Goal: Task Accomplishment & Management: Use online tool/utility

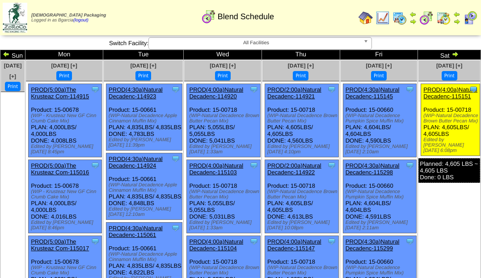
scroll to position [844, 0]
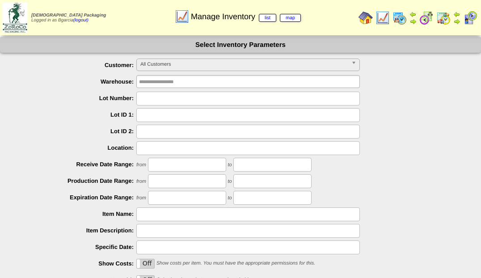
click at [432, 13] on img at bounding box center [427, 18] width 14 height 14
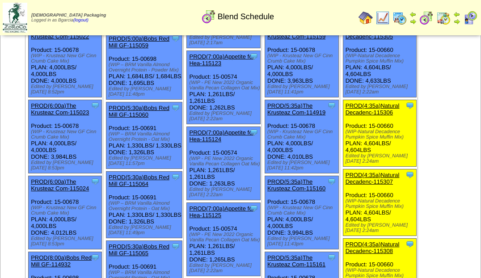
scroll to position [744, 0]
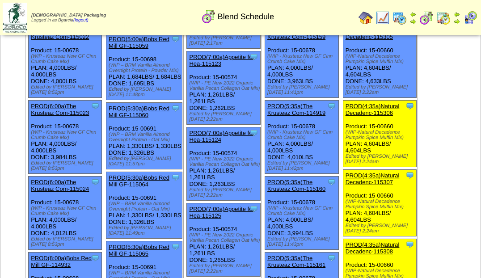
click at [378, 116] on link "PROD(4:35a)Natural Decadenc-115306" at bounding box center [373, 109] width 54 height 13
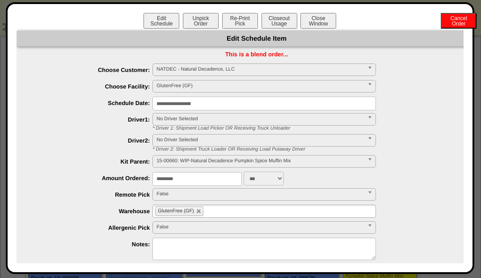
click at [282, 20] on button "Closeout Usage" at bounding box center [280, 21] width 36 height 16
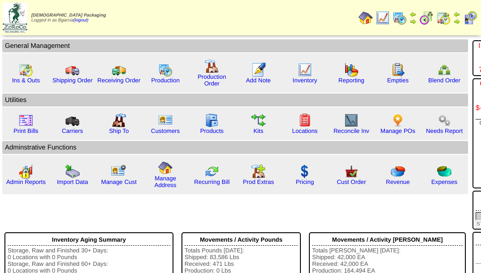
click at [423, 19] on img at bounding box center [427, 18] width 14 height 14
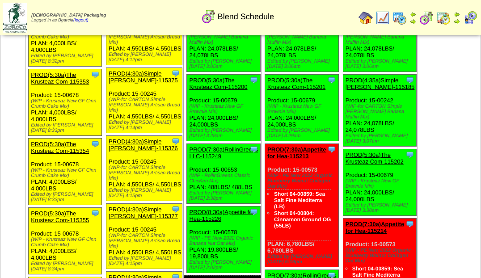
scroll to position [2623, 0]
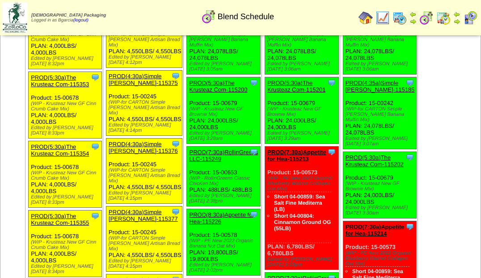
click at [442, 98] on ul at bounding box center [450, 67] width 62 height 134
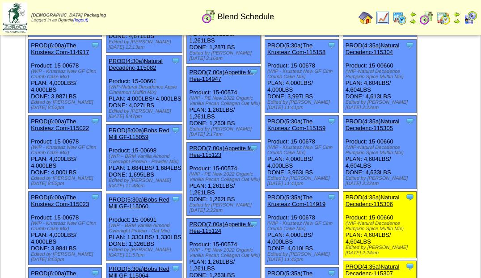
scroll to position [650, 0]
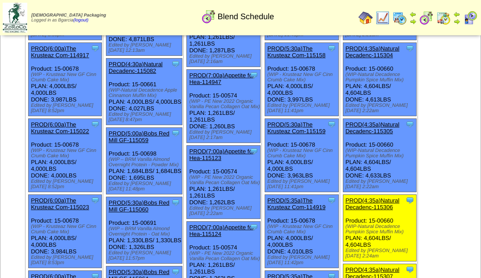
click at [392, 211] on link "PROD(4:35a)Natural Decadenc-115306" at bounding box center [373, 203] width 54 height 13
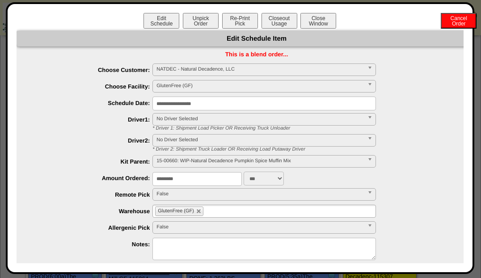
click at [240, 17] on button "Re-Print Pick" at bounding box center [240, 21] width 36 height 16
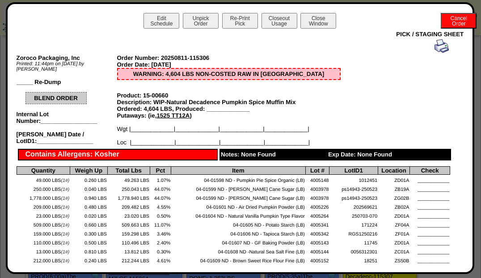
click at [282, 27] on button "Closeout Usage" at bounding box center [280, 21] width 36 height 16
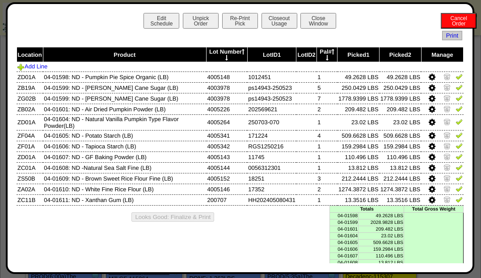
click at [456, 201] on img at bounding box center [459, 199] width 7 height 7
click at [456, 190] on img at bounding box center [459, 188] width 7 height 7
click at [456, 174] on img at bounding box center [459, 177] width 7 height 7
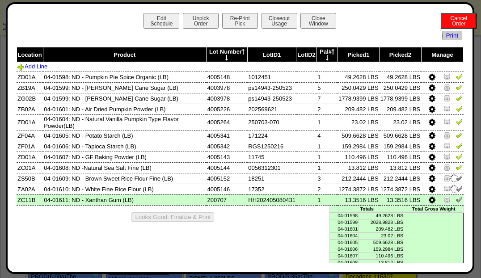
click at [456, 167] on img at bounding box center [459, 167] width 7 height 7
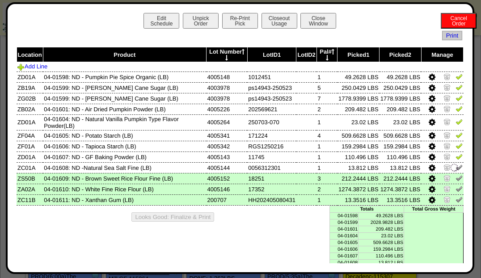
click at [456, 164] on img at bounding box center [459, 167] width 7 height 7
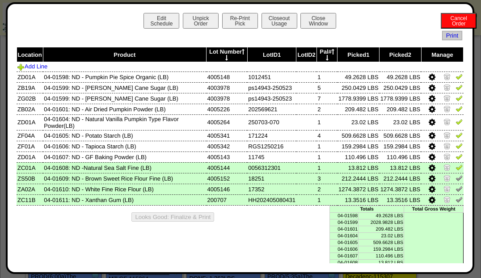
click at [456, 160] on link at bounding box center [459, 158] width 7 height 7
click at [456, 176] on img at bounding box center [459, 177] width 7 height 7
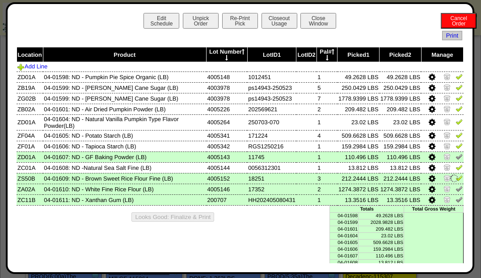
click at [457, 168] on img at bounding box center [459, 167] width 7 height 7
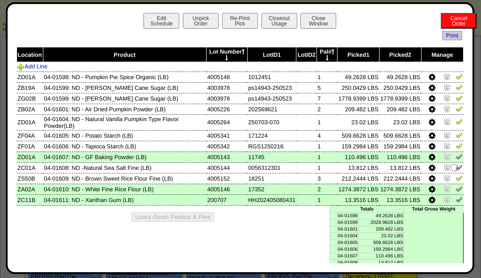
click at [456, 178] on img at bounding box center [459, 177] width 7 height 7
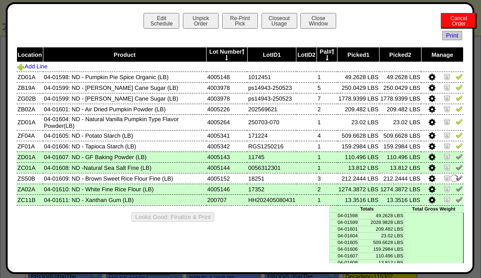
click at [456, 149] on link at bounding box center [459, 147] width 7 height 7
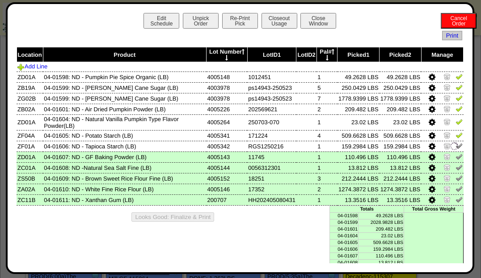
click at [456, 138] on link at bounding box center [459, 136] width 7 height 7
click at [456, 119] on img at bounding box center [459, 121] width 7 height 7
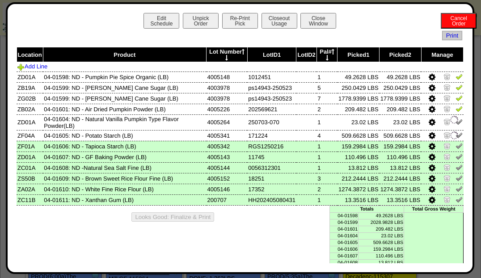
click at [456, 113] on link at bounding box center [459, 110] width 7 height 7
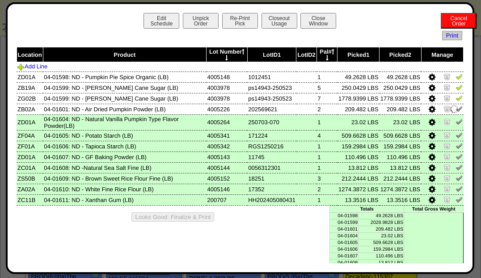
click at [456, 102] on link at bounding box center [459, 99] width 7 height 7
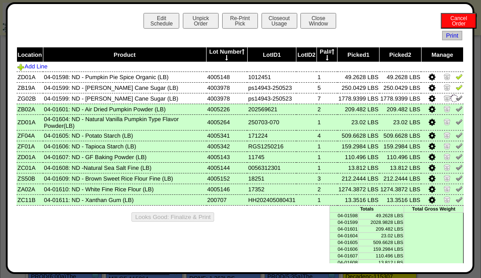
click at [456, 91] on link at bounding box center [459, 88] width 7 height 7
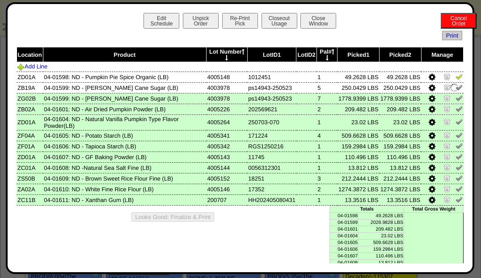
click at [456, 78] on img at bounding box center [459, 76] width 7 height 7
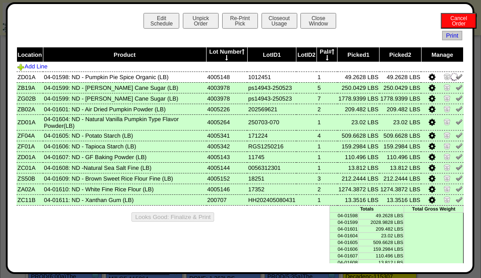
click at [286, 27] on button "Closeout Usage" at bounding box center [280, 21] width 36 height 16
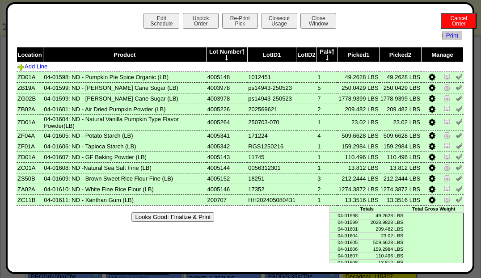
click at [197, 217] on button "Looks Good: Finalize & Print" at bounding box center [173, 216] width 83 height 9
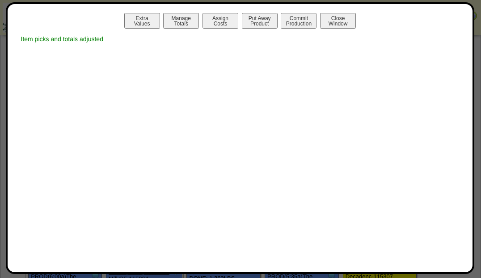
click at [188, 18] on button "Manage Totals" at bounding box center [181, 21] width 36 height 16
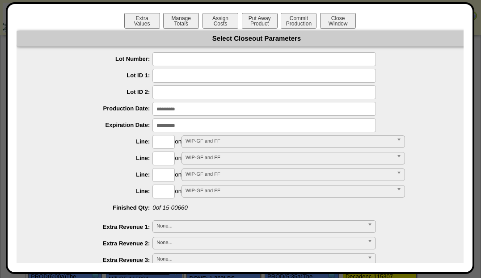
click at [357, 60] on input "text" at bounding box center [265, 59] width 224 height 14
type input "*"
type input "*******"
click at [335, 106] on input "input" at bounding box center [265, 109] width 224 height 14
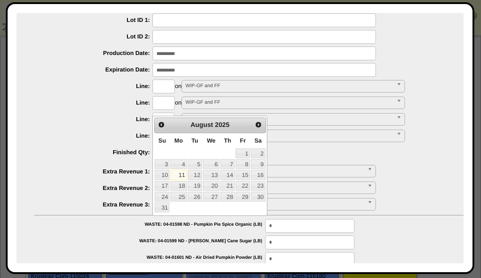
scroll to position [662, 0]
click at [366, 53] on input "input" at bounding box center [265, 54] width 224 height 14
click at [402, 59] on div at bounding box center [265, 54] width 463 height 14
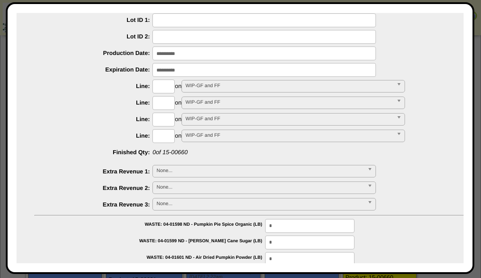
click at [357, 55] on input "input" at bounding box center [265, 54] width 224 height 14
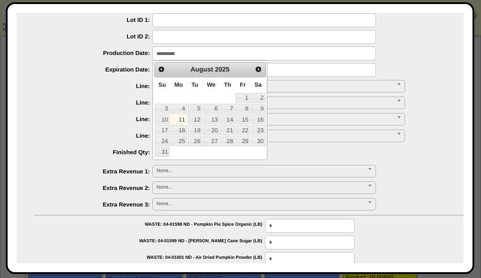
click at [246, 109] on link "8" at bounding box center [243, 109] width 14 height 10
type input "**********"
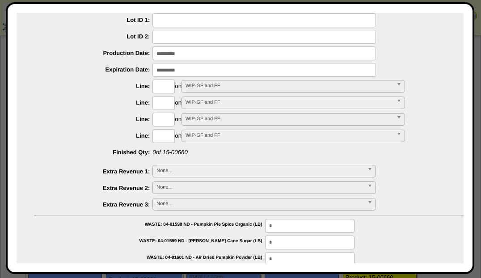
click at [363, 68] on input "input" at bounding box center [265, 70] width 224 height 14
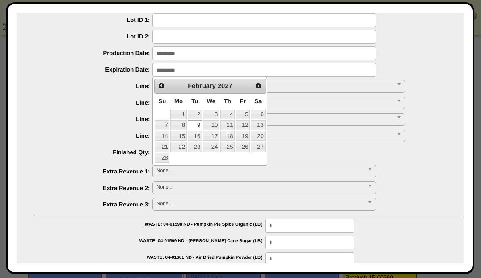
click at [258, 115] on link "6" at bounding box center [258, 115] width 14 height 10
type input "**********"
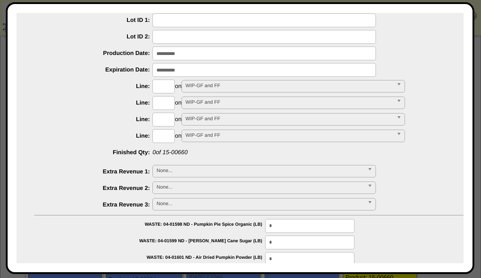
click at [165, 87] on input "text" at bounding box center [164, 87] width 22 height 14
type input "*"
type input "****"
click at [16, 103] on div "Extra Values Manage Totals Assign Costs Put Away Product Commit Production Clos…" at bounding box center [240, 138] width 469 height 272
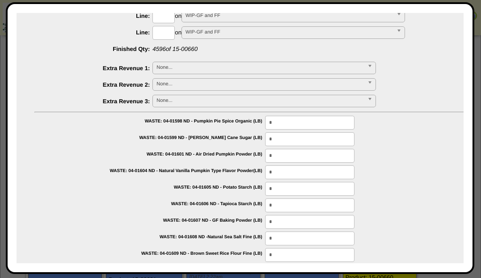
scroll to position [228, 0]
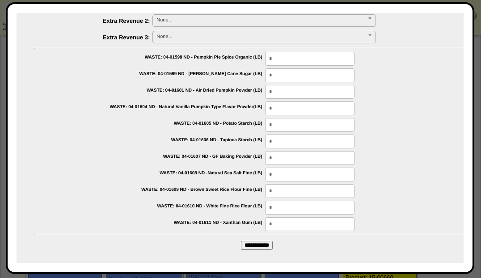
click at [264, 242] on input "**********" at bounding box center [257, 245] width 32 height 9
type input "*********"
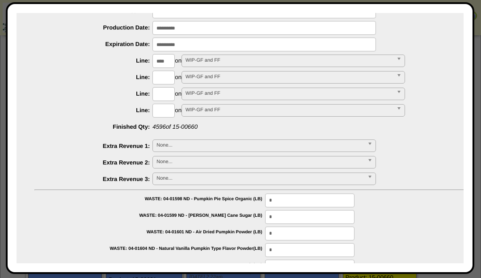
scroll to position [0, 0]
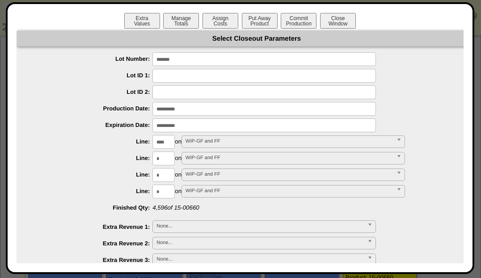
click at [264, 23] on button "Put Away Product" at bounding box center [260, 21] width 36 height 16
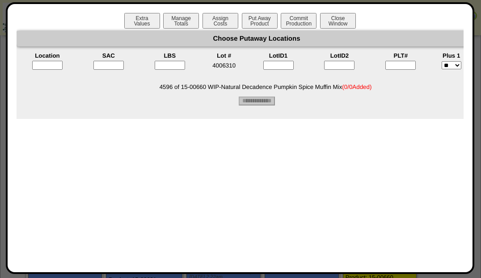
click at [406, 64] on input"] "text" at bounding box center [401, 65] width 30 height 9
type input"] "*"
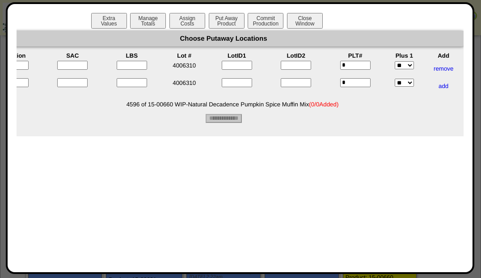
click at [71, 81] on input"] "text" at bounding box center [72, 82] width 30 height 9
click at [65, 64] on input"] "text" at bounding box center [72, 65] width 30 height 9
type input"] "*"
click at [66, 81] on input"] "text" at bounding box center [72, 82] width 30 height 9
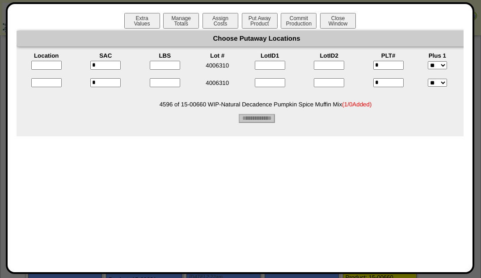
type input"] "*"
click at [44, 64] on input "text" at bounding box center [46, 65] width 30 height 9
type input "*****"
click at [37, 82] on input "text" at bounding box center [46, 82] width 30 height 9
click at [39, 84] on input "text" at bounding box center [46, 82] width 30 height 9
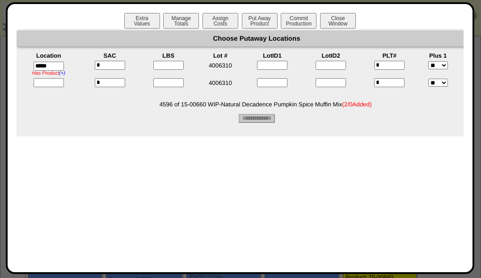
click at [46, 87] on input "text" at bounding box center [49, 82] width 30 height 9
type input "*****"
click at [165, 64] on input"] "text" at bounding box center [168, 65] width 30 height 9
type input"] "****"
click at [169, 85] on input"] "text" at bounding box center [168, 82] width 30 height 9
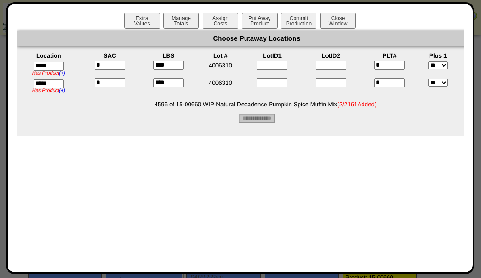
type input"] "****"
click at [330, 130] on div "Choose Putaway Locations Location SAC LBS Lot # LotID1 LotID2 PLT# Plus 1 Add *…" at bounding box center [257, 84] width 481 height 106
click at [270, 119] on input "**********" at bounding box center [257, 118] width 36 height 9
type input "*********"
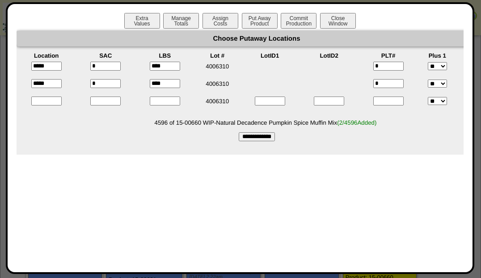
click at [301, 28] on button "Commit Production" at bounding box center [299, 21] width 36 height 16
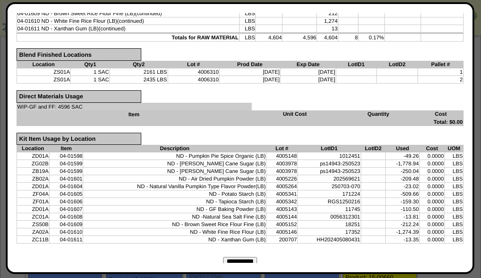
scroll to position [262, 0]
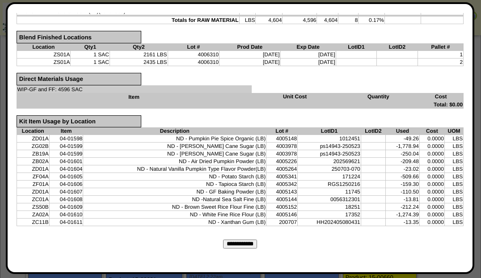
click at [250, 240] on input "**********" at bounding box center [240, 244] width 34 height 9
type input "*********"
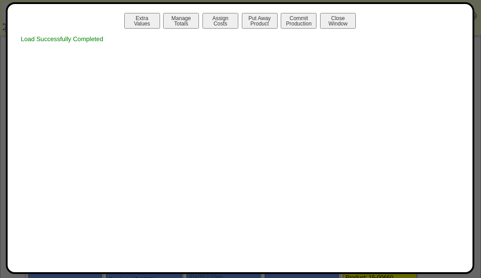
scroll to position [0, 0]
click at [294, 19] on button "Print Prod w / Both" at bounding box center [299, 21] width 36 height 16
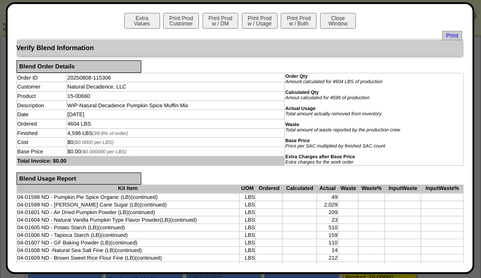
click at [450, 38] on span "Print" at bounding box center [452, 35] width 20 height 9
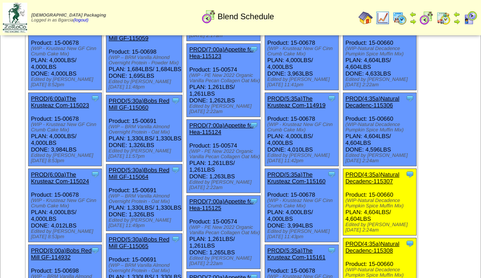
scroll to position [837, 0]
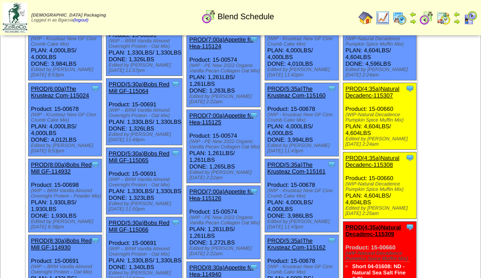
click at [387, 99] on link "PROD(4:35a)Natural Decadenc-115307" at bounding box center [373, 91] width 54 height 13
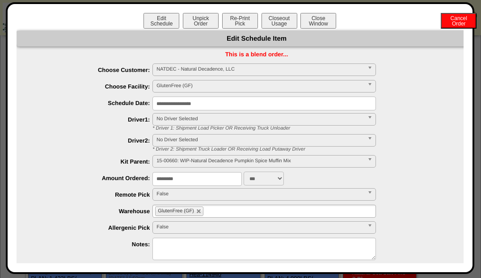
click at [264, 15] on button "Closeout Usage" at bounding box center [280, 21] width 36 height 16
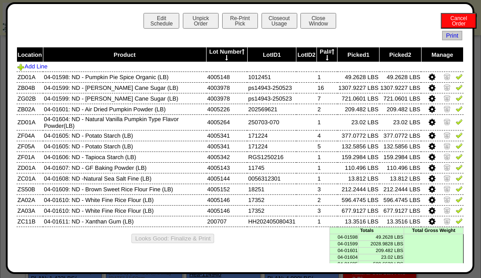
click at [456, 81] on link at bounding box center [459, 78] width 7 height 7
click at [456, 88] on img at bounding box center [459, 87] width 7 height 7
click at [456, 98] on img at bounding box center [459, 97] width 7 height 7
click at [456, 106] on img at bounding box center [459, 108] width 7 height 7
click at [454, 110] on img at bounding box center [455, 109] width 10 height 10
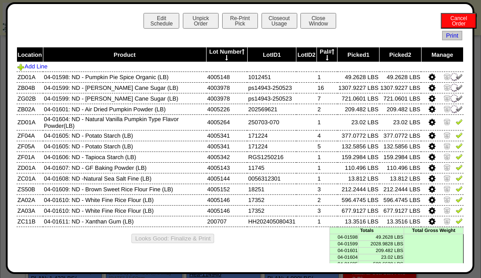
click at [456, 123] on img at bounding box center [459, 121] width 7 height 7
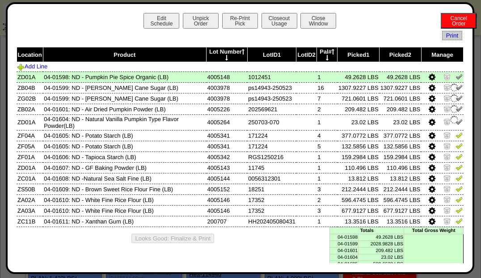
click at [456, 133] on img at bounding box center [459, 135] width 7 height 7
click at [454, 136] on img at bounding box center [455, 136] width 10 height 10
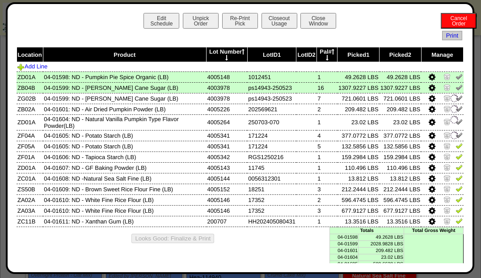
scroll to position [833, 0]
click at [456, 164] on img at bounding box center [459, 167] width 7 height 7
click at [456, 153] on img at bounding box center [459, 156] width 7 height 7
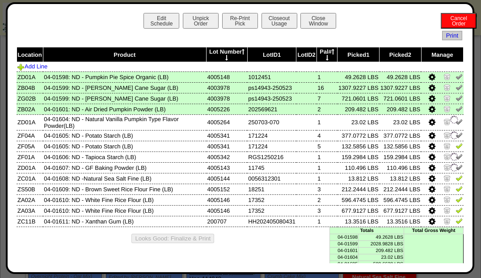
click at [454, 166] on img at bounding box center [455, 168] width 10 height 10
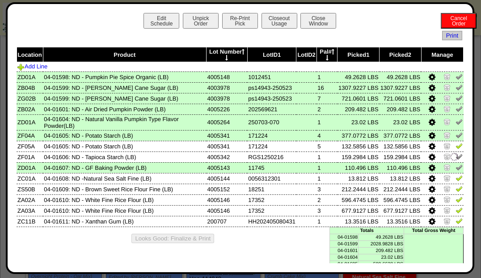
click at [456, 148] on img at bounding box center [459, 145] width 7 height 7
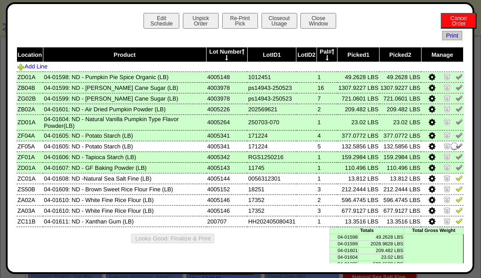
click at [456, 186] on img at bounding box center [459, 188] width 7 height 7
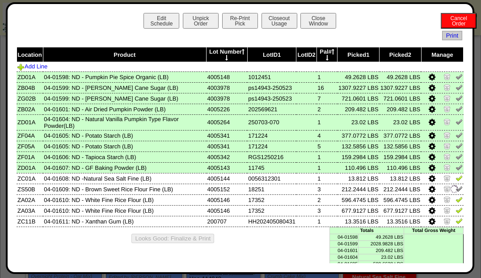
click at [456, 180] on img at bounding box center [459, 177] width 7 height 7
click at [456, 209] on img at bounding box center [459, 210] width 7 height 7
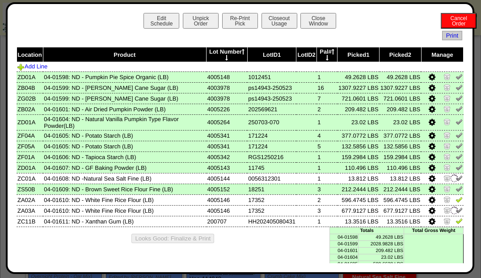
click at [456, 200] on img at bounding box center [459, 199] width 7 height 7
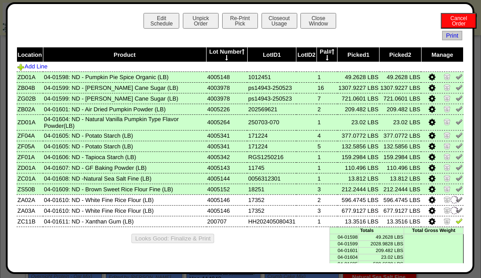
scroll to position [45, 0]
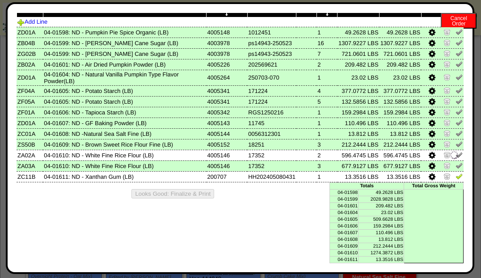
click at [456, 178] on img at bounding box center [459, 176] width 7 height 7
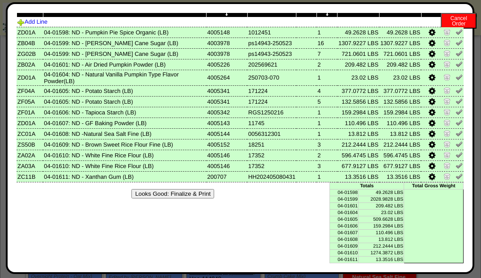
click at [138, 198] on button "Looks Good: Finalize & Print" at bounding box center [173, 193] width 83 height 9
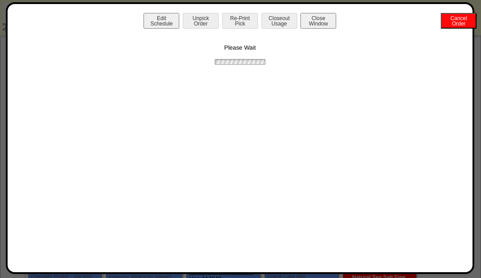
scroll to position [0, 0]
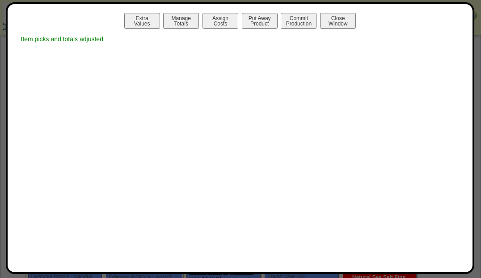
click at [180, 23] on button "Manage Totals" at bounding box center [181, 21] width 36 height 16
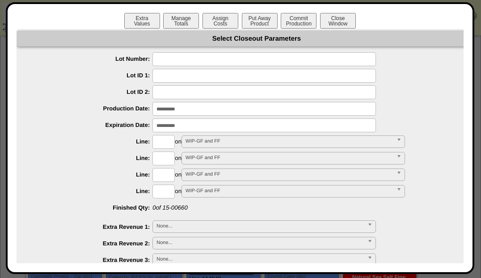
click at [362, 57] on input "text" at bounding box center [265, 59] width 224 height 14
click at [447, 195] on div "**********" at bounding box center [265, 192] width 463 height 14
click at [347, 62] on input "text" at bounding box center [265, 59] width 224 height 14
type input "*"
type input "*******"
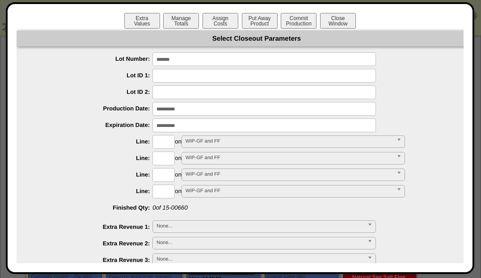
click at [427, 72] on div at bounding box center [265, 76] width 463 height 14
click at [331, 110] on input "input" at bounding box center [265, 109] width 224 height 14
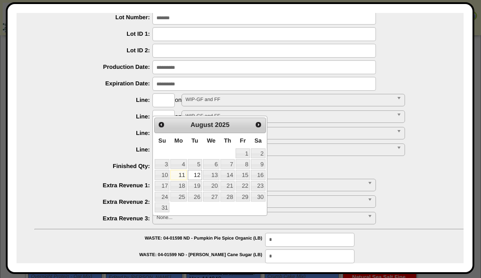
scroll to position [41, 0]
click at [246, 164] on link "8" at bounding box center [243, 164] width 14 height 10
type input "**********"
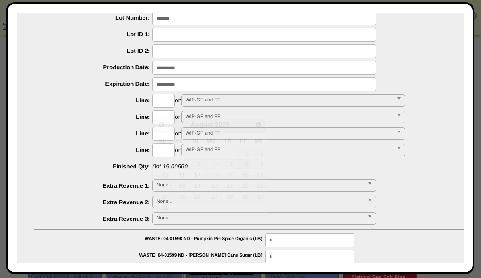
click at [346, 82] on input "input" at bounding box center [265, 84] width 224 height 14
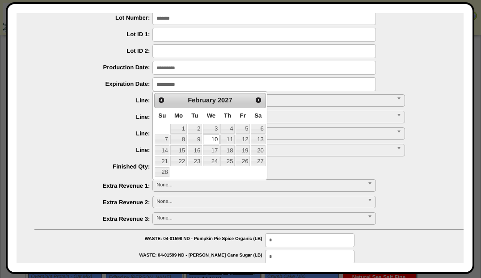
click at [262, 128] on link "6" at bounding box center [258, 129] width 14 height 10
type input "**********"
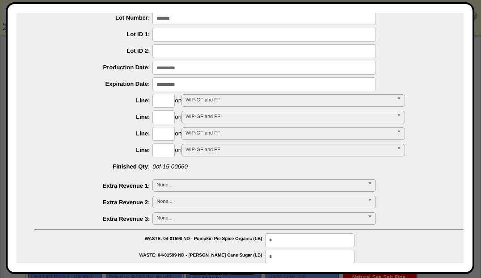
click at [166, 112] on input "text" at bounding box center [164, 117] width 22 height 14
click at [168, 102] on input "text" at bounding box center [164, 101] width 22 height 14
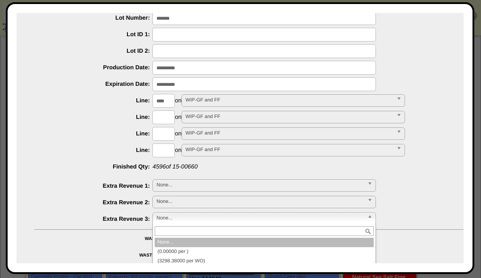
click at [170, 103] on input "****" at bounding box center [164, 101] width 22 height 14
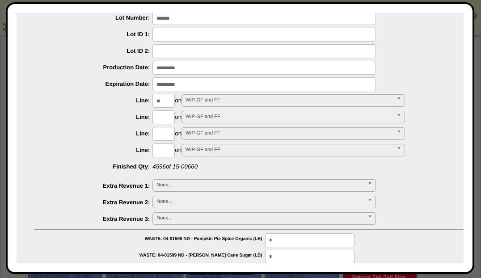
type input "*"
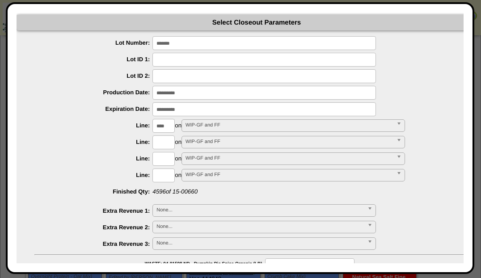
scroll to position [0, 0]
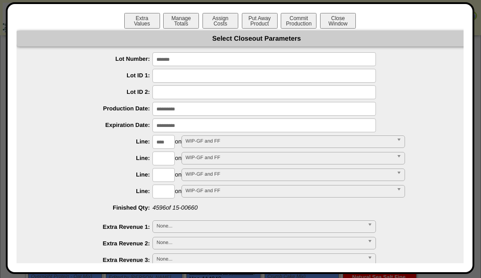
type input "****"
click at [323, 58] on input "*******" at bounding box center [265, 59] width 224 height 14
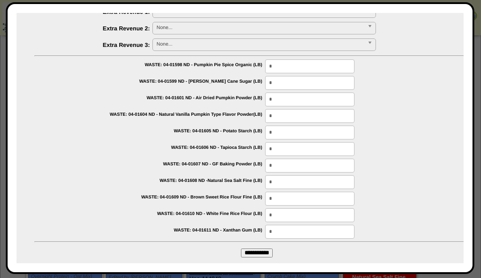
scroll to position [216, 0]
type input "*******"
click at [241, 248] on input "**********" at bounding box center [257, 252] width 32 height 9
type input "*********"
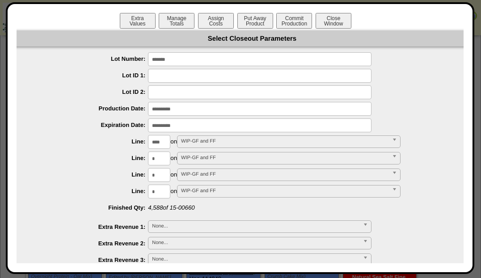
click at [251, 23] on button "Put Away Product" at bounding box center [256, 21] width 36 height 16
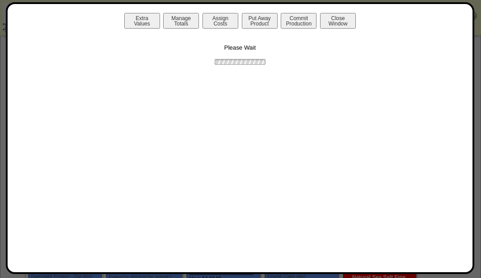
scroll to position [0, 0]
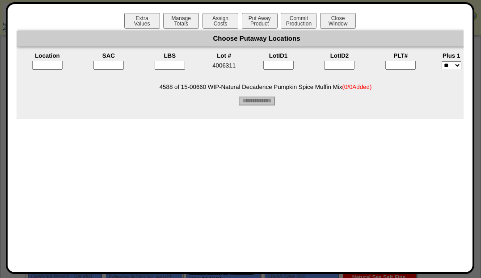
click at [408, 66] on input"] "text" at bounding box center [401, 65] width 30 height 9
type input"] "*"
click at [100, 67] on input"] "text" at bounding box center [108, 65] width 30 height 9
type input"] "*"
click at [410, 68] on input"] "*" at bounding box center [401, 65] width 30 height 9
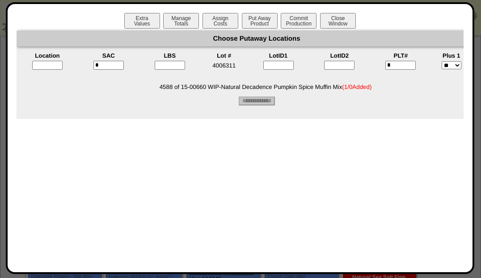
scroll to position [0, 33]
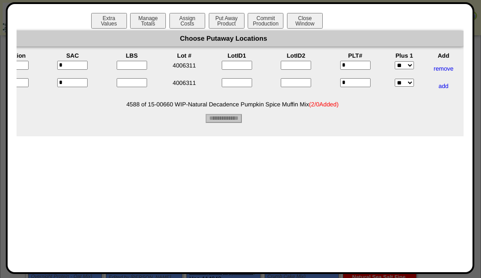
click at [133, 66] on input"] "text" at bounding box center [132, 65] width 30 height 9
type input"] "****"
click at [127, 85] on input"] "text" at bounding box center [132, 82] width 30 height 9
type input"] "****"
click at [420, 132] on div "Choose Putaway Locations Location SAC LBS Lot # LotID1 LotID2 PLT# Plus 1 Add *…" at bounding box center [223, 84] width 481 height 106
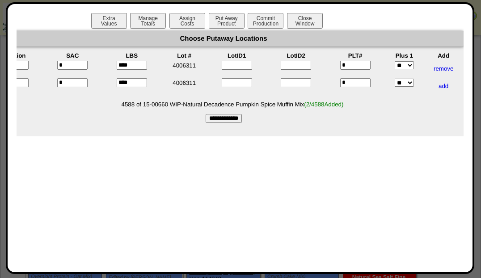
scroll to position [0, 0]
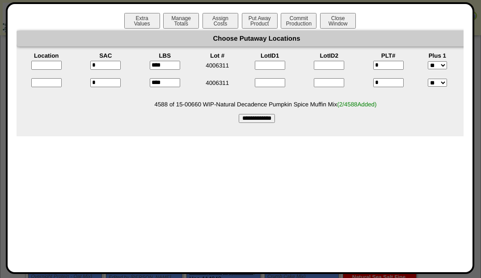
click at [51, 81] on input "text" at bounding box center [46, 82] width 30 height 9
type input "*****"
click at [42, 66] on input "text" at bounding box center [46, 65] width 30 height 9
click at [43, 67] on input "text" at bounding box center [49, 65] width 30 height 9
click at [352, 130] on div "Choose Putaway Locations Location SAC LBS Lot # LotID1 LotID2 PLT# Plus 1 Add *…" at bounding box center [257, 84] width 481 height 106
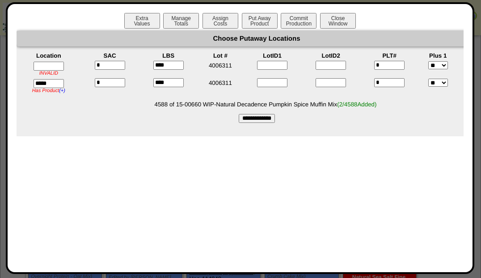
click at [275, 118] on input "**********" at bounding box center [257, 118] width 36 height 9
type input "*********"
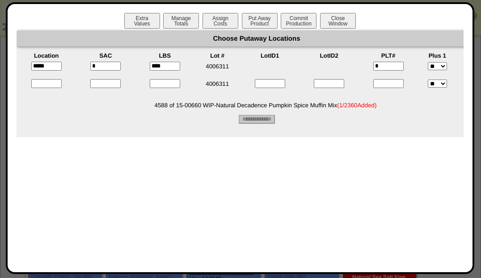
click at [52, 86] on input "text" at bounding box center [46, 83] width 30 height 9
type input "*****"
click at [100, 85] on input"] "text" at bounding box center [105, 83] width 30 height 9
type input"] "*"
click at [168, 84] on input"] "text" at bounding box center [168, 83] width 30 height 9
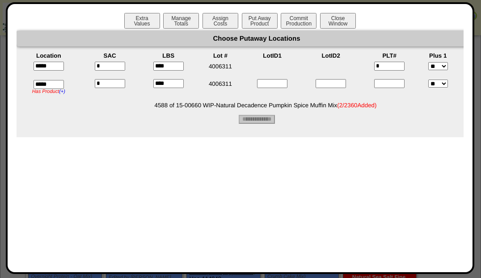
type input"] "****"
click at [401, 83] on input"] "text" at bounding box center [389, 83] width 30 height 9
type input"] "*"
click at [275, 121] on input "**********" at bounding box center [257, 119] width 36 height 9
type input "*********"
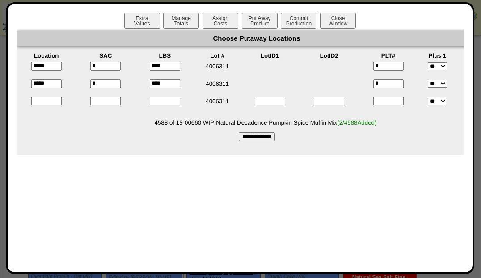
click at [300, 17] on button "Commit Production" at bounding box center [299, 21] width 36 height 16
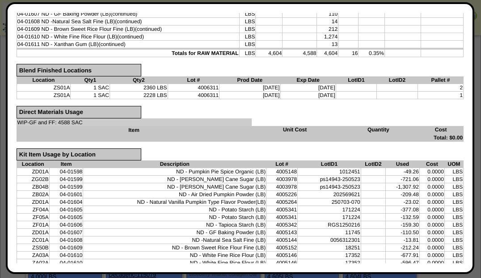
scroll to position [277, 0]
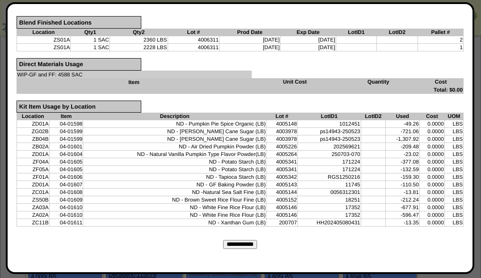
click at [240, 240] on input "**********" at bounding box center [240, 244] width 34 height 9
type input "*********"
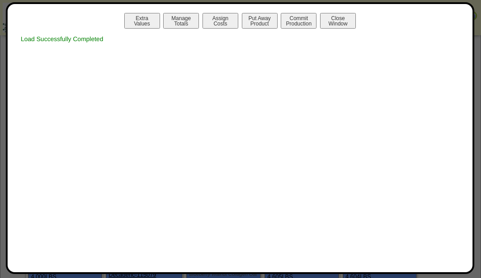
scroll to position [0, 0]
click at [291, 26] on button "Print Prod w / Both" at bounding box center [299, 21] width 36 height 16
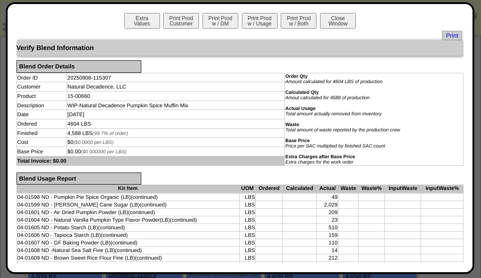
click at [453, 37] on span "Print" at bounding box center [452, 35] width 20 height 9
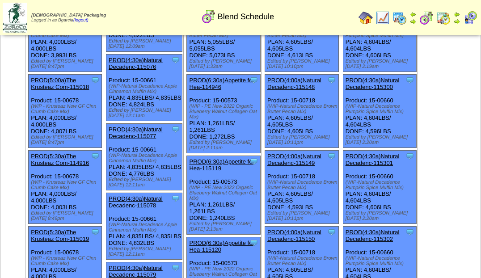
scroll to position [238, 0]
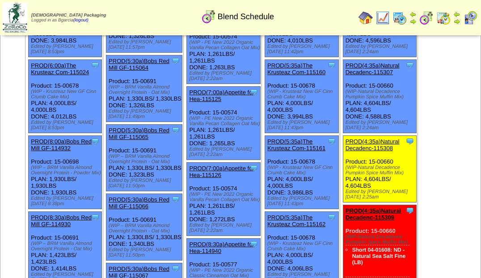
scroll to position [861, 0]
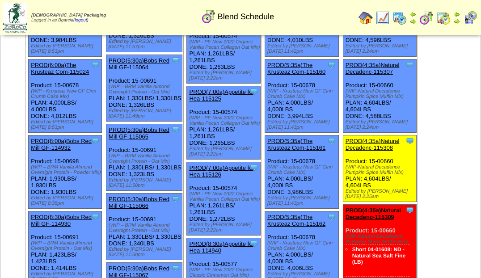
click at [392, 151] on link "PROD(4:35a)Natural Decadenc-115308" at bounding box center [373, 144] width 54 height 13
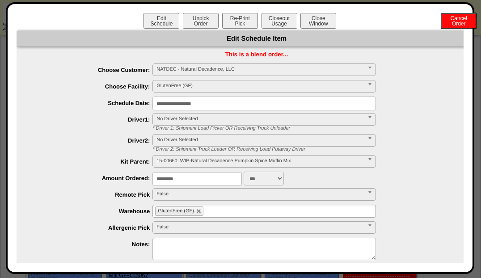
click at [275, 26] on button "Closeout Usage" at bounding box center [280, 21] width 36 height 16
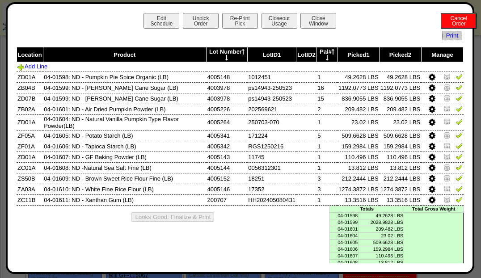
click at [456, 79] on img at bounding box center [459, 76] width 7 height 7
click at [456, 89] on img at bounding box center [459, 87] width 7 height 7
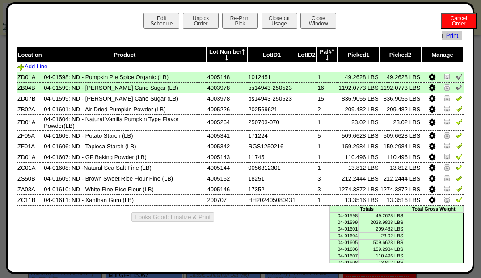
click at [456, 102] on link at bounding box center [459, 99] width 7 height 7
click at [456, 112] on link at bounding box center [459, 110] width 7 height 7
click at [456, 123] on img at bounding box center [459, 121] width 7 height 7
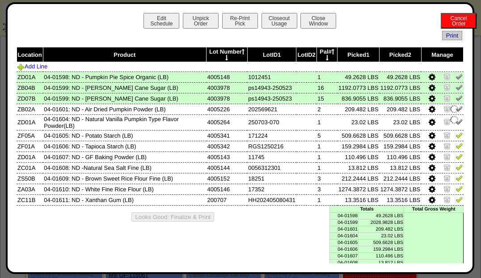
click at [456, 136] on img at bounding box center [459, 135] width 7 height 7
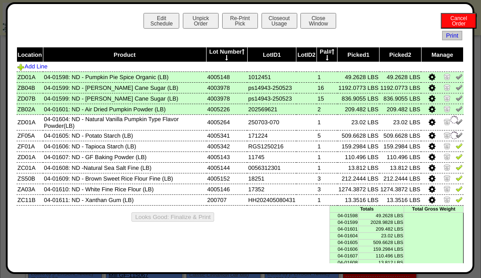
click at [456, 156] on img at bounding box center [459, 156] width 7 height 7
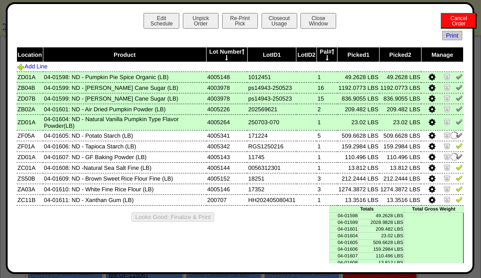
click at [456, 147] on img at bounding box center [459, 145] width 7 height 7
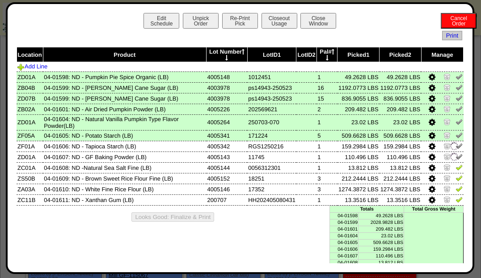
click at [456, 170] on img at bounding box center [459, 167] width 7 height 7
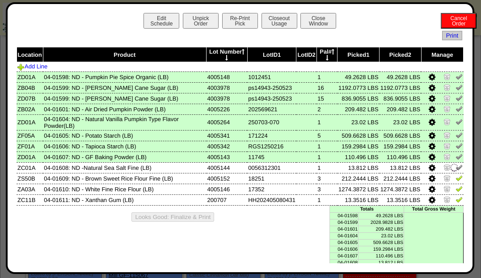
click at [456, 188] on img at bounding box center [459, 188] width 7 height 7
click at [457, 179] on img at bounding box center [459, 177] width 7 height 7
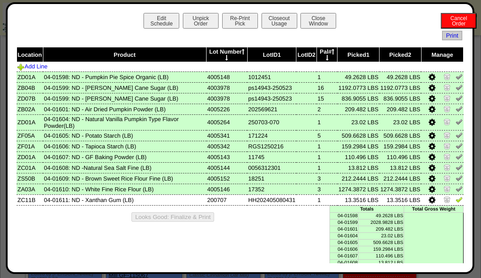
click at [456, 201] on img at bounding box center [459, 199] width 7 height 7
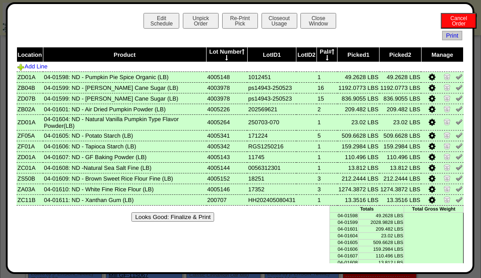
click at [283, 26] on button "Closeout Usage" at bounding box center [280, 21] width 36 height 16
click at [235, 15] on button "Re-Print Pick" at bounding box center [240, 21] width 36 height 16
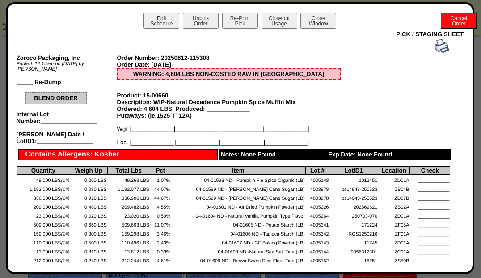
click at [285, 21] on button "Closeout Usage" at bounding box center [280, 21] width 36 height 16
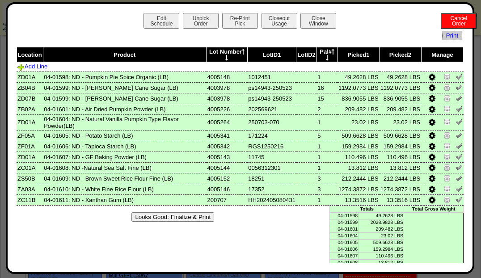
click at [246, 23] on button "Re-Print Pick" at bounding box center [240, 21] width 36 height 16
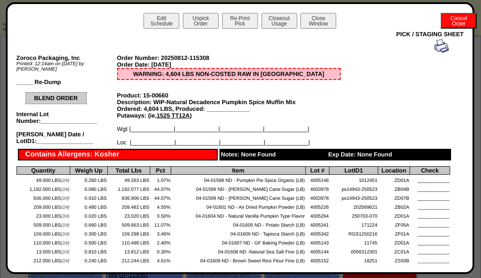
click at [280, 21] on button "Closeout Usage" at bounding box center [280, 21] width 36 height 16
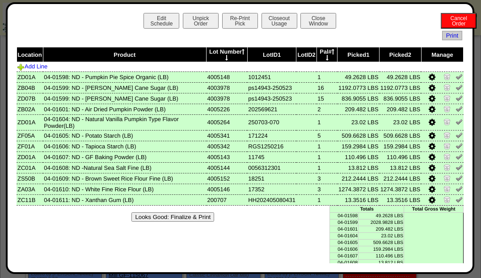
click at [242, 16] on button "Re-Print Pick" at bounding box center [240, 21] width 36 height 16
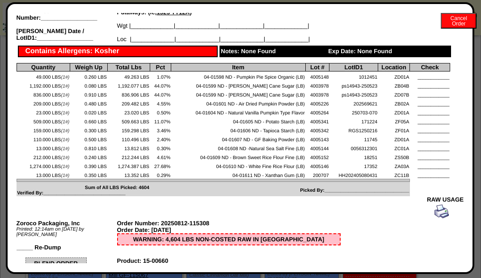
scroll to position [0, 0]
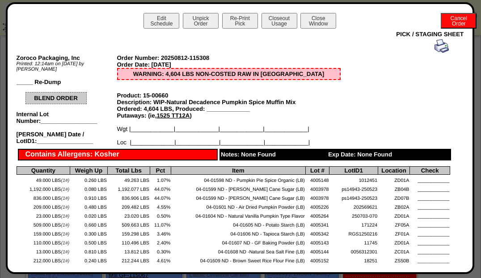
click at [276, 16] on button "Closeout Usage" at bounding box center [280, 21] width 36 height 16
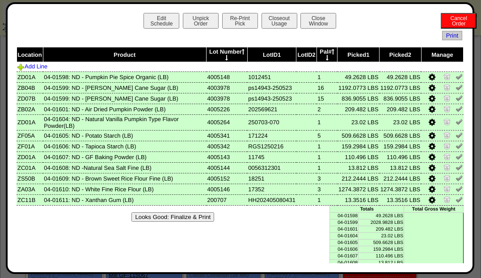
click at [152, 219] on button "Looks Good: Finalize & Print" at bounding box center [173, 216] width 83 height 9
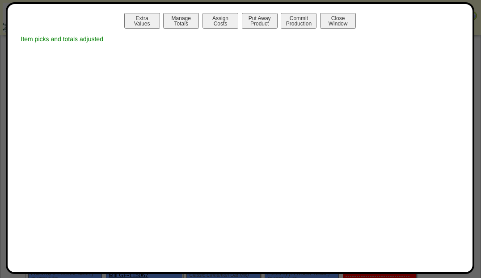
click at [187, 27] on button "Manage Totals" at bounding box center [181, 21] width 36 height 16
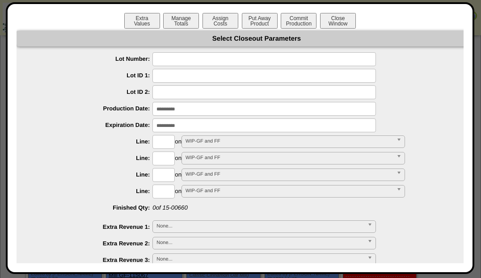
click at [280, 61] on input "text" at bounding box center [265, 59] width 224 height 14
type input "*"
type input "*******"
click at [316, 110] on input "input" at bounding box center [265, 109] width 224 height 14
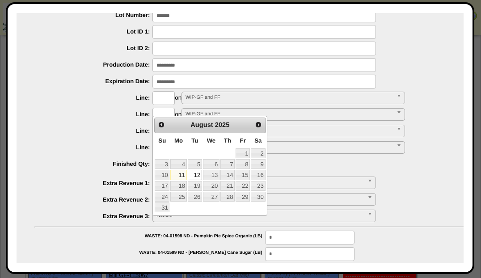
scroll to position [45, 0]
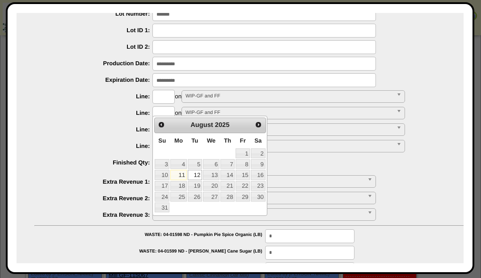
click at [372, 74] on input "input" at bounding box center [265, 80] width 224 height 14
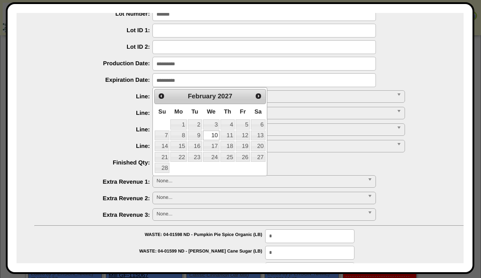
click at [265, 128] on td "6" at bounding box center [257, 124] width 15 height 11
type input "**********"
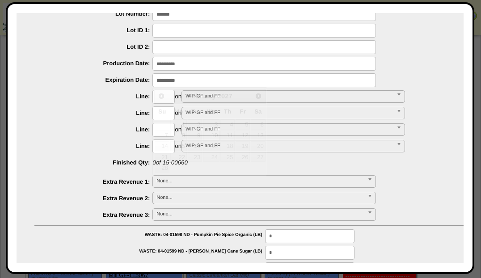
click at [337, 61] on input "input" at bounding box center [265, 64] width 224 height 14
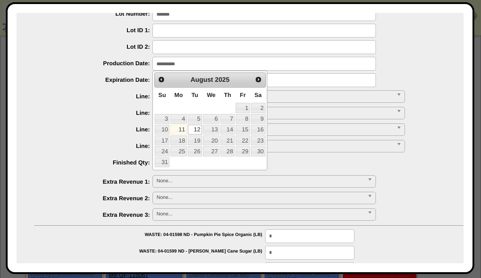
click at [243, 120] on link "8" at bounding box center [243, 119] width 14 height 10
type input "**********"
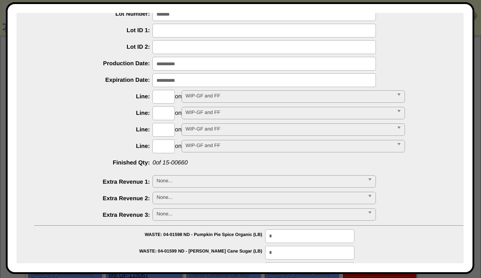
click at [166, 97] on input "text" at bounding box center [164, 97] width 22 height 14
type input "****"
type input "*********"
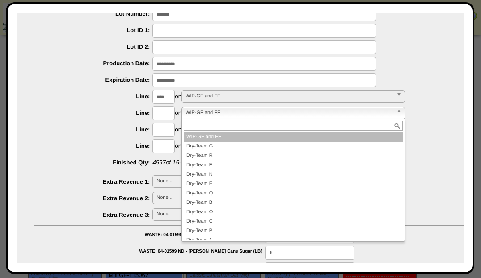
scroll to position [0, 0]
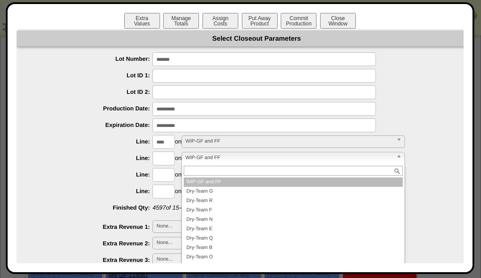
click at [267, 15] on button "Put Away Product" at bounding box center [260, 21] width 36 height 16
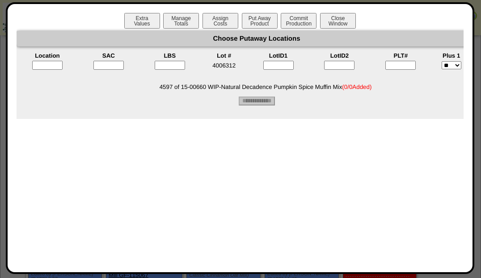
click at [413, 64] on input"] "text" at bounding box center [401, 65] width 30 height 9
type input"] "*"
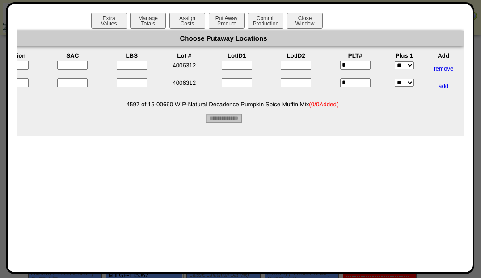
click at [79, 67] on input"] "text" at bounding box center [72, 65] width 30 height 9
type input"] "*"
click at [77, 87] on input"] "text" at bounding box center [72, 82] width 30 height 9
type input"] "*"
click at [128, 67] on input"] "text" at bounding box center [132, 65] width 30 height 9
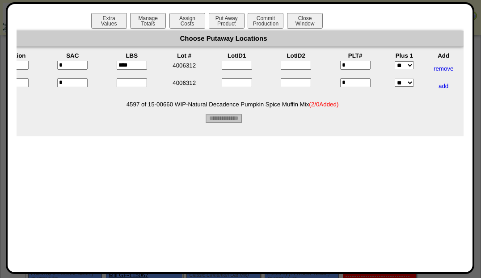
type input"] "****"
click at [132, 85] on input"] "text" at bounding box center [132, 82] width 30 height 9
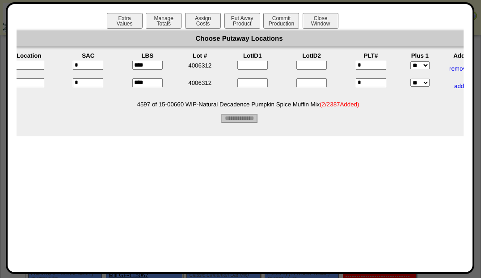
scroll to position [0, 18]
type input"] "****"
click at [36, 69] on input "text" at bounding box center [28, 65] width 30 height 9
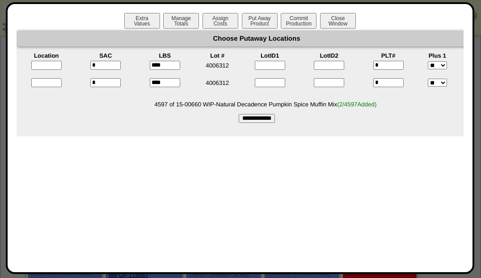
click at [43, 67] on input "text" at bounding box center [46, 65] width 30 height 9
type input "*****"
click at [38, 94] on div at bounding box center [46, 86] width 57 height 16
click at [40, 85] on input "text" at bounding box center [46, 82] width 30 height 9
type input "*****"
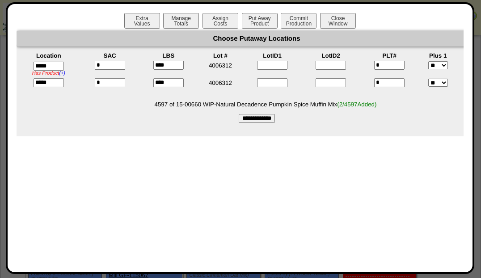
click at [263, 123] on input "**********" at bounding box center [257, 118] width 36 height 9
type input "*********"
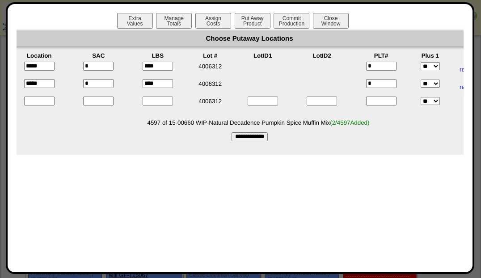
click at [293, 26] on button "Commit Production" at bounding box center [292, 21] width 36 height 16
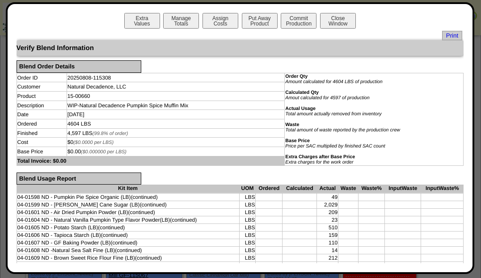
scroll to position [262, 0]
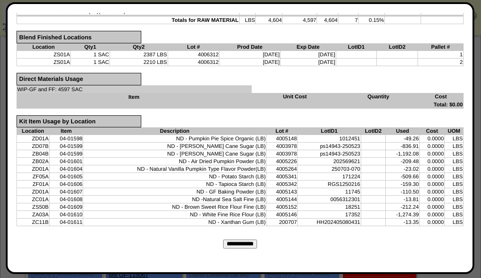
click at [245, 240] on input "**********" at bounding box center [240, 244] width 34 height 9
type input "*********"
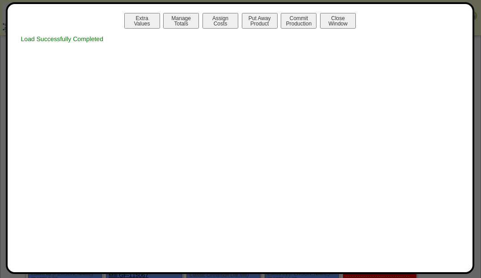
scroll to position [0, 0]
click at [306, 27] on button "Print Prod w / Both" at bounding box center [299, 21] width 36 height 16
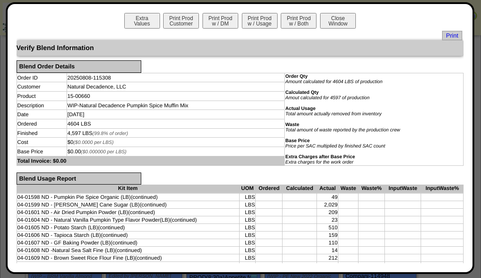
click at [452, 40] on span "Print" at bounding box center [452, 35] width 20 height 9
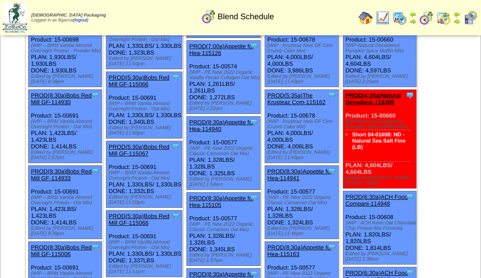
scroll to position [978, 0]
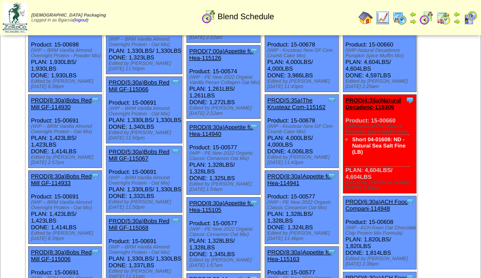
click at [376, 110] on link "PROD(4:35a)Natural Decadenc-115309" at bounding box center [373, 103] width 55 height 13
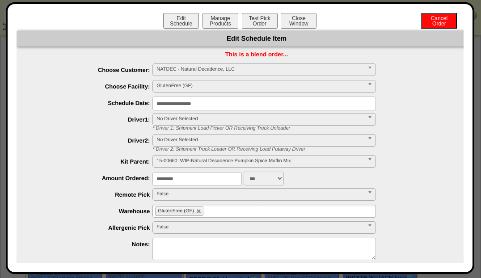
click at [222, 16] on button "Manage Products" at bounding box center [221, 21] width 36 height 16
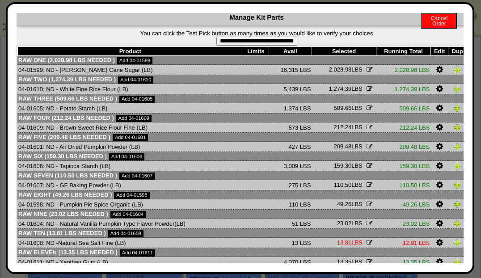
scroll to position [0, 0]
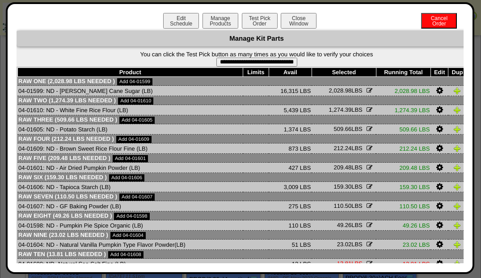
click at [293, 63] on input "**********" at bounding box center [257, 62] width 81 height 9
type input "**********"
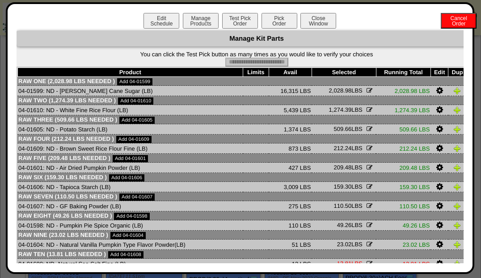
click at [274, 15] on button "Pick Order" at bounding box center [280, 21] width 36 height 16
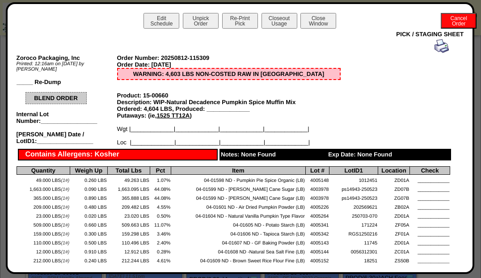
click at [278, 25] on button "Closeout Usage" at bounding box center [280, 21] width 36 height 16
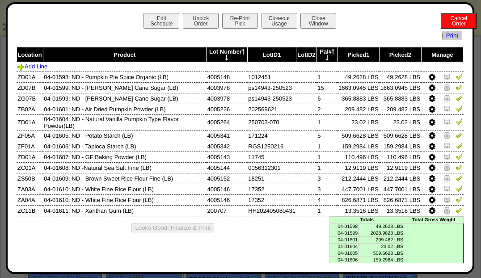
click at [457, 81] on link at bounding box center [459, 78] width 7 height 7
click at [456, 90] on link at bounding box center [459, 88] width 7 height 7
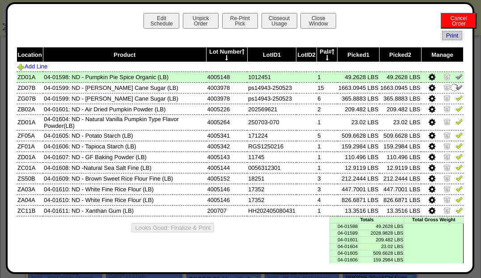
click at [456, 96] on img at bounding box center [459, 97] width 7 height 7
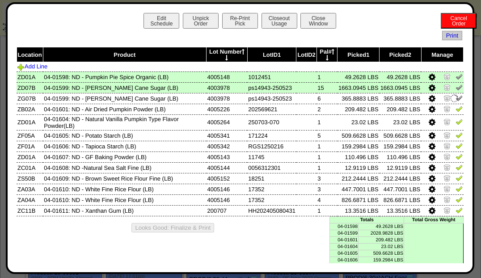
click at [456, 110] on img at bounding box center [459, 108] width 7 height 7
click at [456, 122] on img at bounding box center [459, 121] width 7 height 7
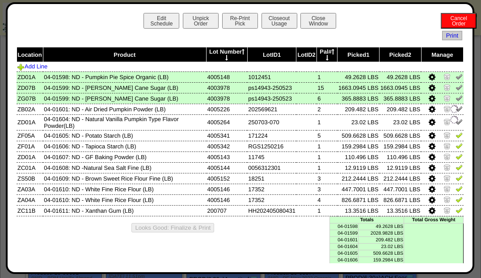
click at [457, 133] on img at bounding box center [459, 135] width 7 height 7
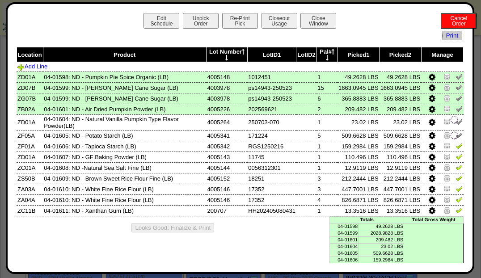
click at [456, 145] on img at bounding box center [459, 145] width 7 height 7
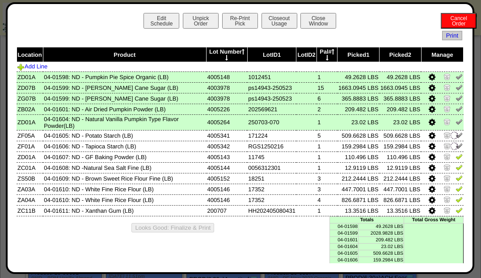
click at [456, 153] on img at bounding box center [459, 156] width 7 height 7
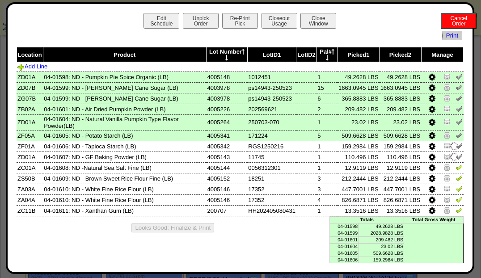
click at [456, 170] on link at bounding box center [459, 169] width 7 height 7
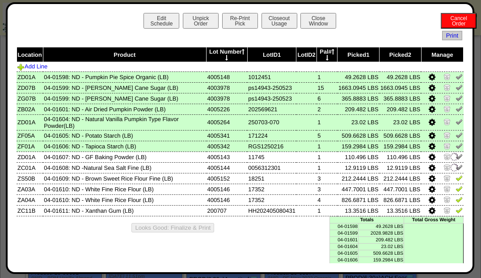
click at [456, 187] on img at bounding box center [459, 188] width 7 height 7
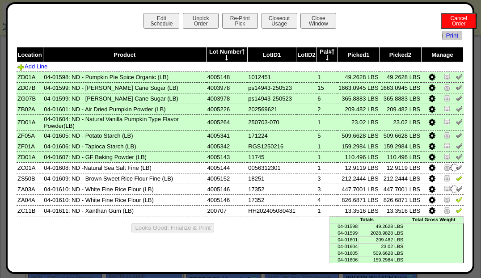
click at [456, 182] on link at bounding box center [459, 179] width 7 height 7
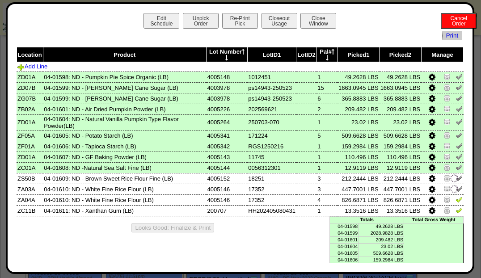
click at [456, 209] on img at bounding box center [459, 210] width 7 height 7
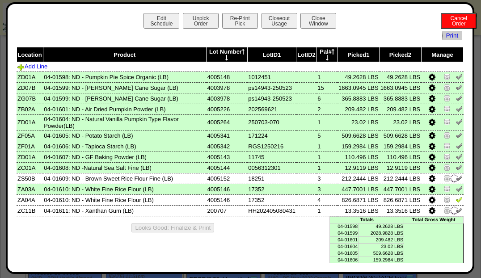
click at [456, 201] on img at bounding box center [459, 199] width 7 height 7
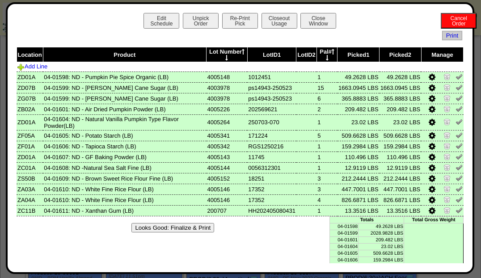
click at [290, 24] on button "Closeout Usage" at bounding box center [280, 21] width 36 height 16
click at [138, 230] on button "Looks Good: Finalize & Print" at bounding box center [173, 227] width 83 height 9
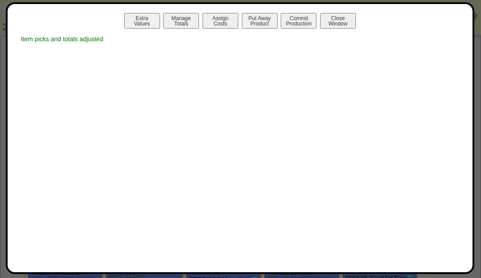
click at [174, 17] on button "Manage Totals" at bounding box center [181, 21] width 36 height 16
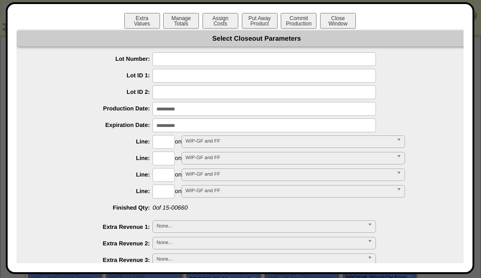
click at [363, 58] on input "text" at bounding box center [265, 59] width 224 height 14
type input "*******"
click at [330, 110] on input "input" at bounding box center [265, 109] width 224 height 14
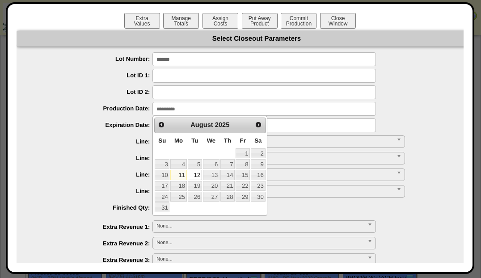
scroll to position [36, 0]
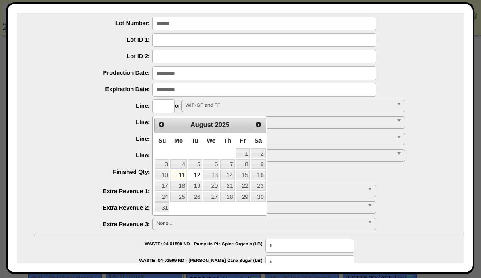
click at [418, 96] on div at bounding box center [265, 90] width 463 height 14
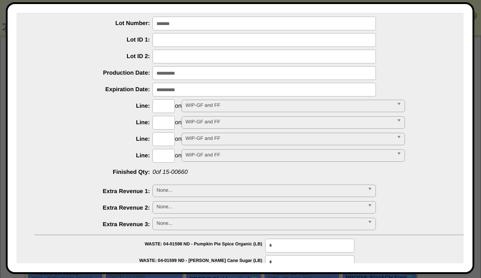
scroll to position [58, 0]
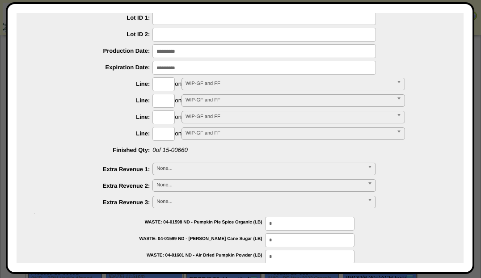
click at [364, 50] on input "input" at bounding box center [265, 51] width 224 height 14
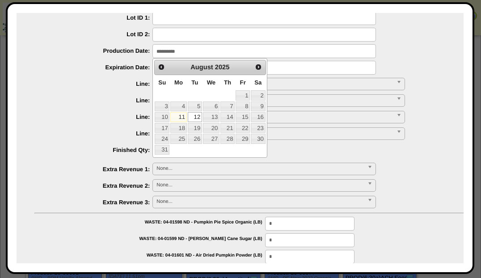
click at [246, 106] on link "8" at bounding box center [243, 107] width 14 height 10
type input "**********"
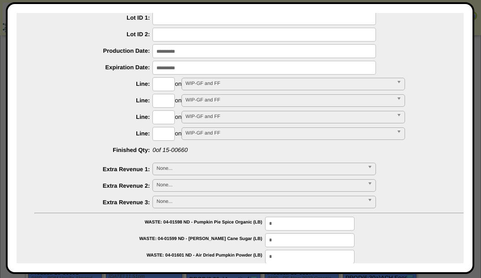
click at [342, 68] on input "input" at bounding box center [265, 68] width 224 height 14
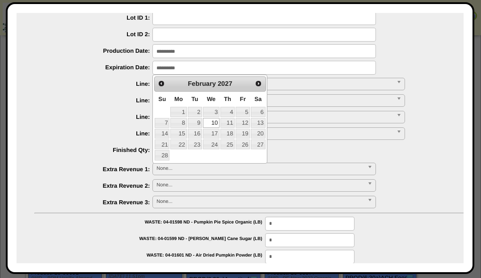
click at [255, 110] on link "6" at bounding box center [258, 112] width 14 height 10
type input "**********"
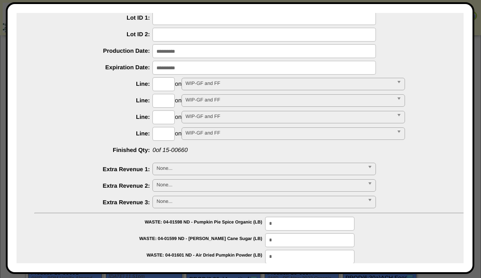
click at [166, 85] on input "text" at bounding box center [164, 84] width 22 height 14
type input "****"
type input "*********"
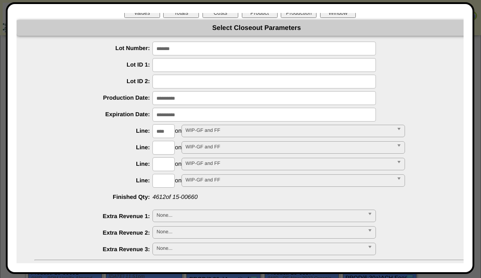
scroll to position [0, 0]
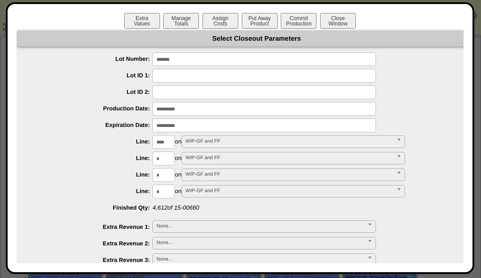
click at [260, 17] on button "Put Away Product" at bounding box center [260, 21] width 36 height 16
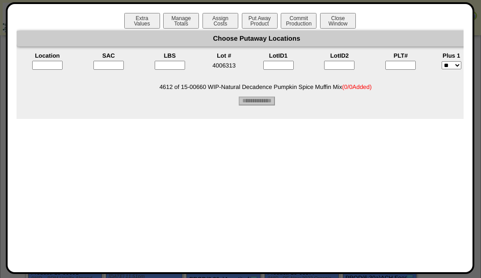
click at [412, 68] on input"] "text" at bounding box center [401, 65] width 30 height 9
type input"] "*"
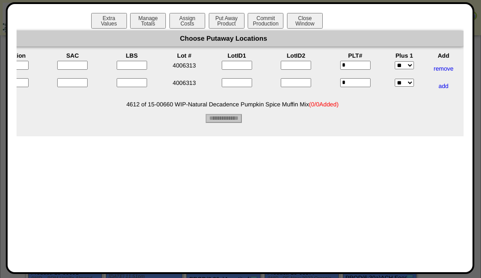
click at [78, 67] on input"] "text" at bounding box center [72, 65] width 30 height 9
type input"] "*"
click at [61, 84] on input"] "text" at bounding box center [72, 82] width 30 height 9
type input"] "*"
click at [130, 81] on input"] "text" at bounding box center [132, 82] width 30 height 9
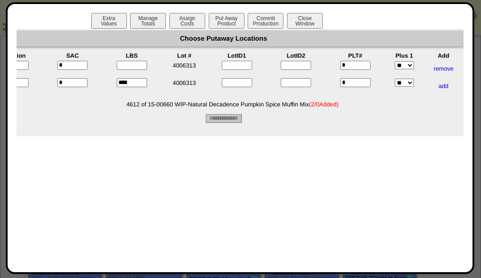
type input"] "****"
click at [122, 66] on input"] "text" at bounding box center [132, 65] width 30 height 9
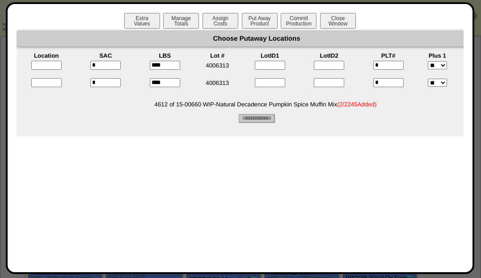
type input"] "****"
click at [51, 68] on input "text" at bounding box center [46, 65] width 30 height 9
click at [41, 68] on input "text" at bounding box center [46, 65] width 30 height 9
type input "*****"
click at [37, 84] on input "text" at bounding box center [46, 82] width 30 height 9
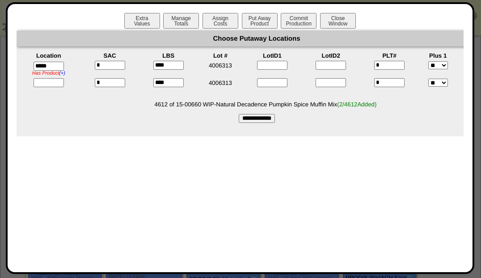
click at [42, 83] on input "text" at bounding box center [49, 82] width 30 height 9
click at [48, 98] on form "Choose Putaway Locations Location SAC LBS Lot # LotID1 LotID2 PLT# Plus 1 Add *…" at bounding box center [257, 77] width 481 height 92
click at [50, 86] on input "text" at bounding box center [49, 83] width 30 height 9
type input "*****"
click at [259, 118] on input "**********" at bounding box center [257, 118] width 36 height 9
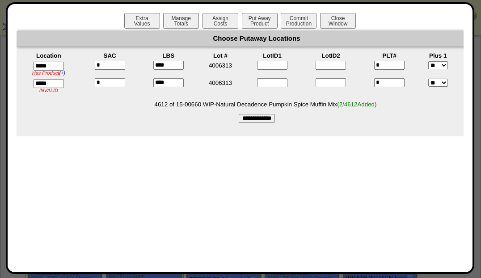
type input "*********"
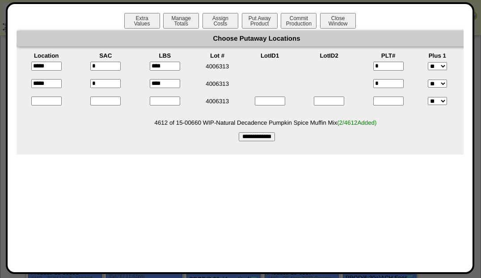
click at [295, 17] on button "Commit Production" at bounding box center [299, 21] width 36 height 16
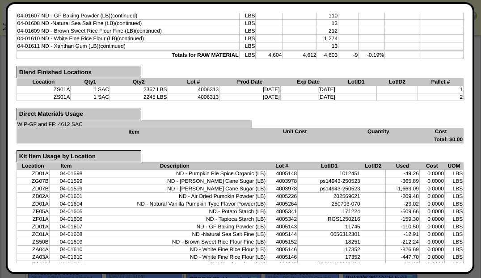
scroll to position [270, 0]
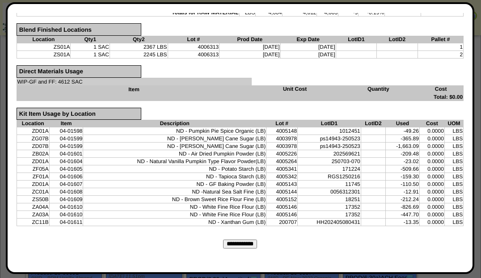
click at [248, 242] on input "**********" at bounding box center [240, 244] width 34 height 9
type input "*********"
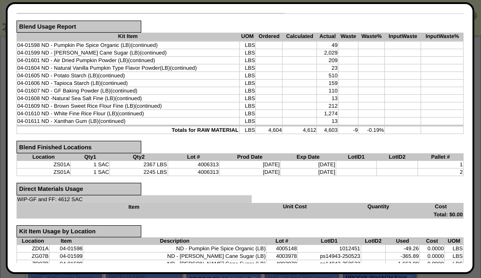
scroll to position [0, 0]
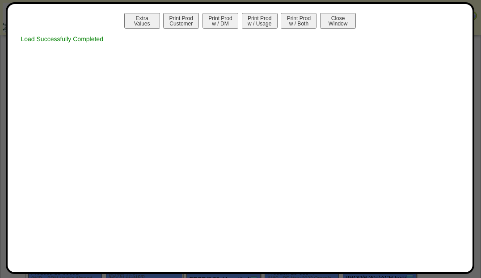
click at [301, 20] on button "Print Prod w / Both" at bounding box center [299, 21] width 36 height 16
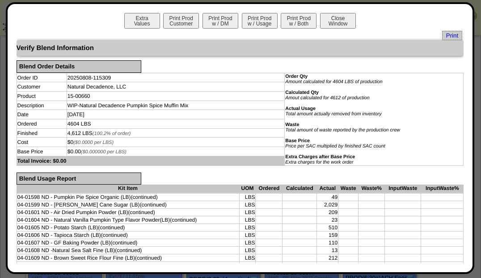
scroll to position [8, 0]
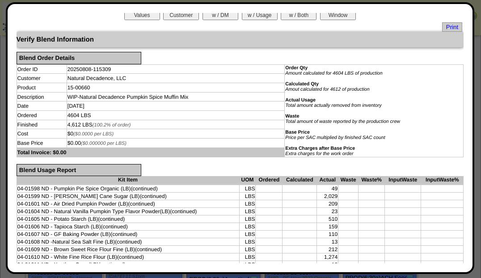
click at [448, 29] on span "Print" at bounding box center [452, 26] width 20 height 9
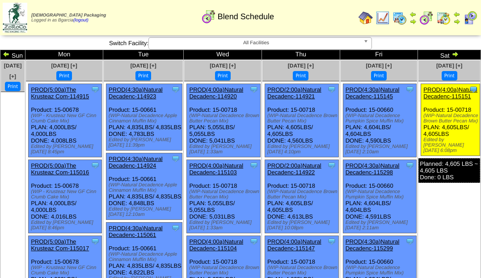
click at [457, 55] on img at bounding box center [455, 54] width 7 height 7
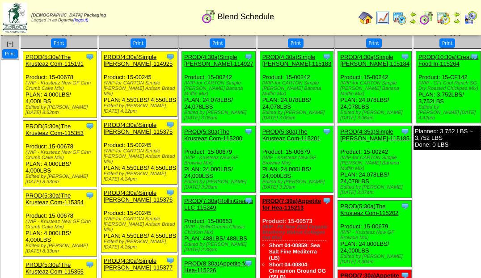
scroll to position [40, 0]
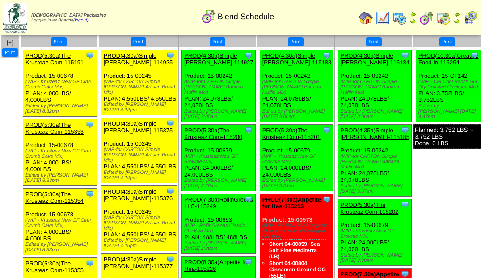
click at [51, 52] on link "PROD(5:30a)The Krusteaz Com-115191" at bounding box center [54, 58] width 58 height 13
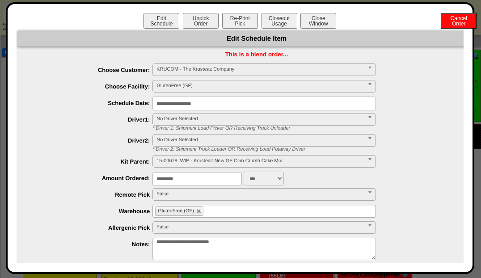
click at [281, 15] on button "Closeout Usage" at bounding box center [280, 21] width 36 height 16
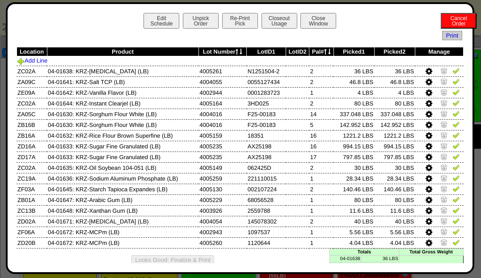
click at [453, 72] on img at bounding box center [456, 70] width 7 height 7
click at [453, 83] on img at bounding box center [456, 81] width 7 height 7
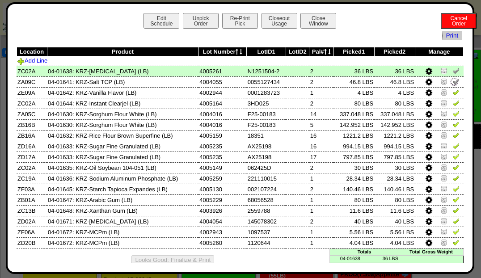
click at [453, 99] on img at bounding box center [456, 102] width 7 height 7
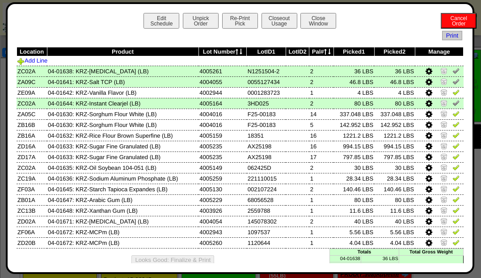
click at [453, 94] on img at bounding box center [456, 92] width 7 height 7
click at [453, 116] on img at bounding box center [456, 113] width 7 height 7
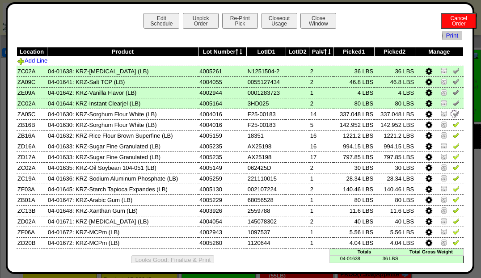
click at [453, 128] on link at bounding box center [456, 126] width 7 height 7
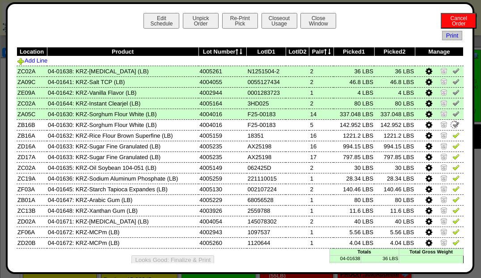
click at [453, 138] on img at bounding box center [456, 135] width 7 height 7
click at [454, 153] on img at bounding box center [456, 156] width 7 height 7
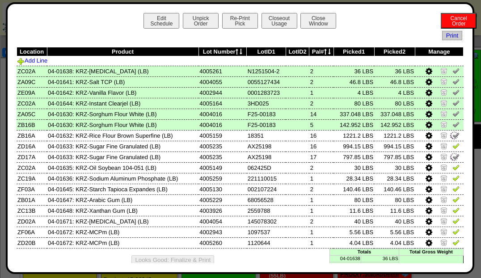
click at [454, 164] on img at bounding box center [456, 167] width 7 height 7
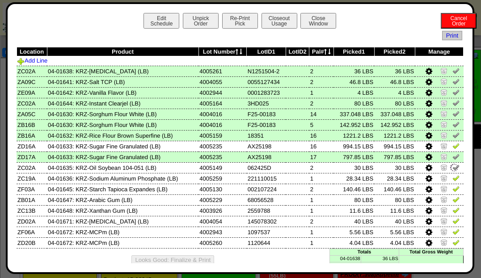
click at [454, 145] on img at bounding box center [456, 145] width 7 height 7
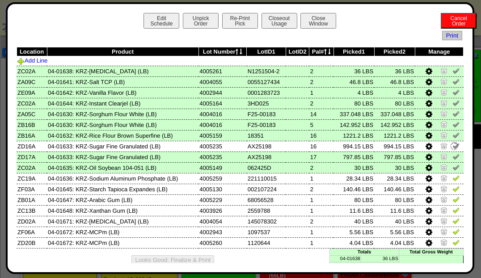
click at [453, 181] on img at bounding box center [456, 177] width 7 height 7
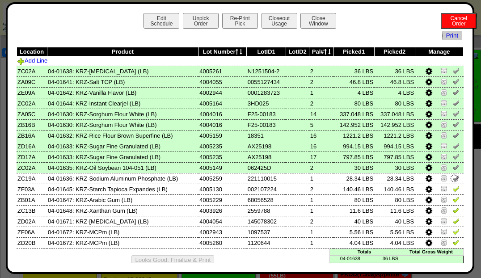
click at [453, 191] on img at bounding box center [456, 188] width 7 height 7
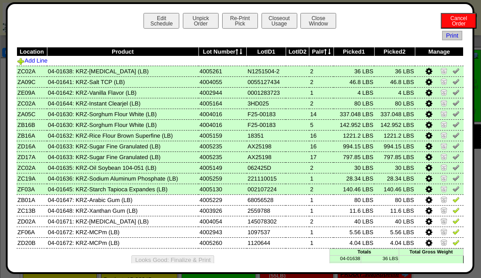
click at [453, 201] on img at bounding box center [456, 199] width 7 height 7
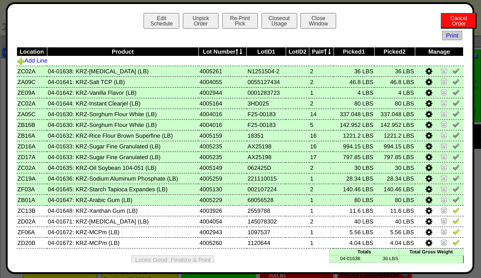
click at [453, 219] on img at bounding box center [456, 220] width 7 height 7
click at [453, 212] on img at bounding box center [456, 210] width 7 height 7
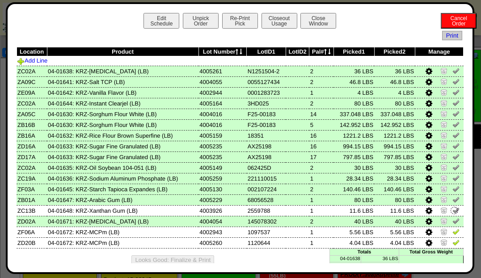
click at [453, 241] on img at bounding box center [456, 242] width 7 height 7
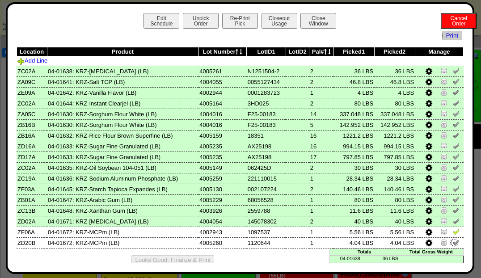
click at [454, 234] on img at bounding box center [456, 231] width 7 height 7
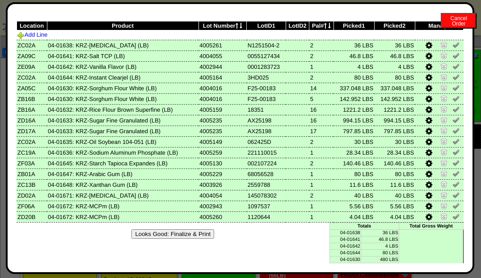
scroll to position [26, 0]
click at [441, 122] on img at bounding box center [444, 119] width 7 height 7
click at [441, 134] on link at bounding box center [445, 132] width 9 height 7
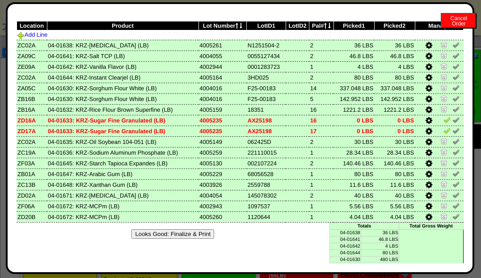
scroll to position [0, 0]
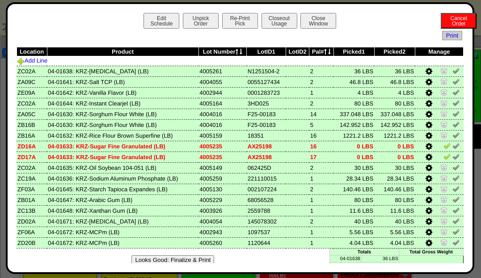
click at [199, 23] on button "Unpick Order" at bounding box center [201, 21] width 36 height 16
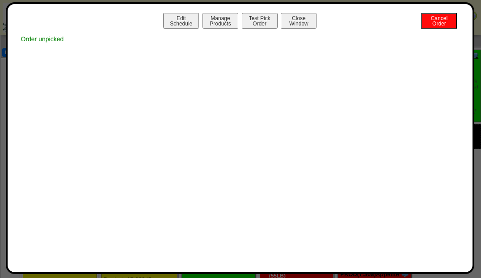
click at [308, 20] on button "Close Window" at bounding box center [299, 21] width 36 height 16
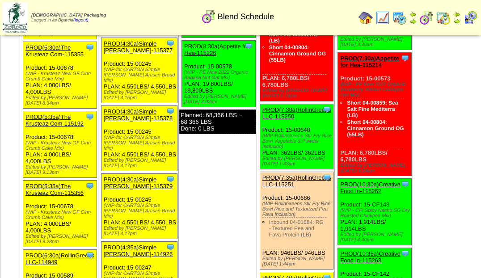
scroll to position [255, 0]
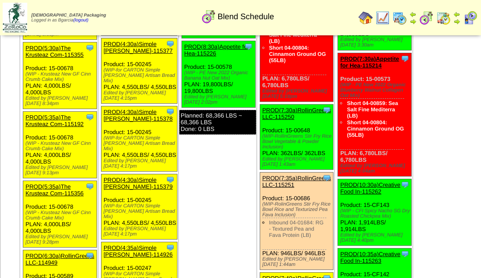
click at [47, 183] on link "PROD(5:35a)The Krusteaz Com-115356" at bounding box center [54, 189] width 58 height 13
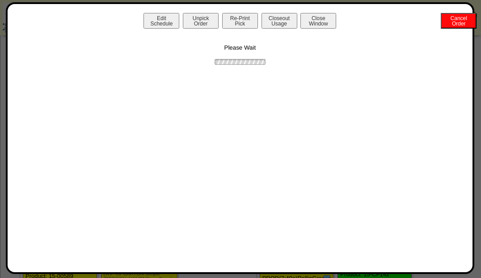
click at [208, 24] on button "Unpick Order" at bounding box center [201, 21] width 36 height 16
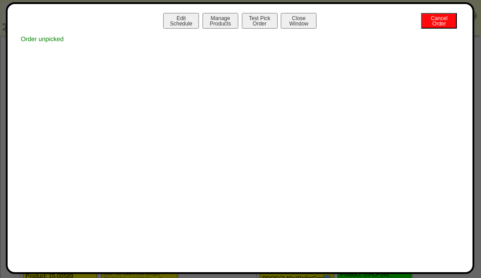
click at [307, 23] on button "Close Window" at bounding box center [299, 21] width 36 height 16
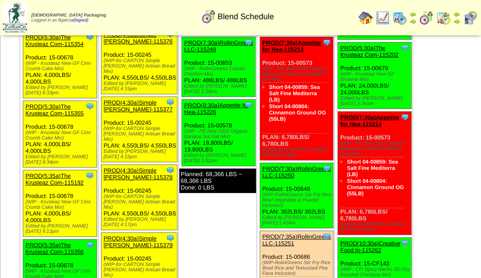
scroll to position [232, 0]
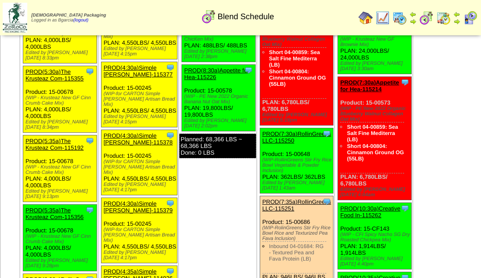
click at [53, 138] on link "PROD(5:35a)The Krusteaz Com-115192" at bounding box center [54, 144] width 58 height 13
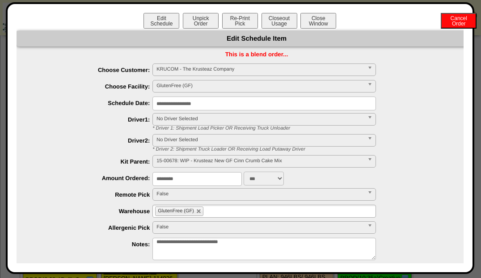
click at [205, 22] on button "Unpick Order" at bounding box center [201, 21] width 36 height 16
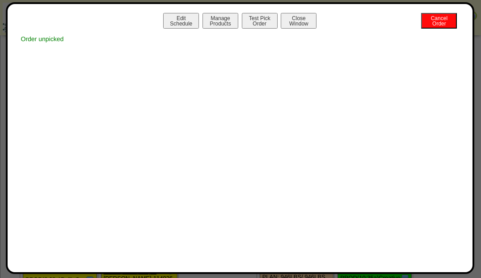
click at [304, 24] on button "Close Window" at bounding box center [299, 21] width 36 height 16
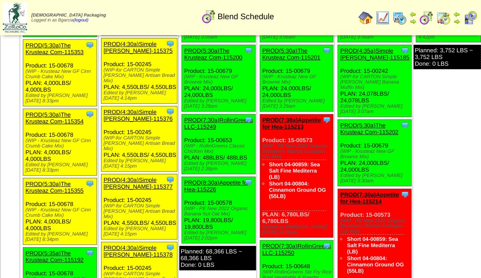
scroll to position [122, 0]
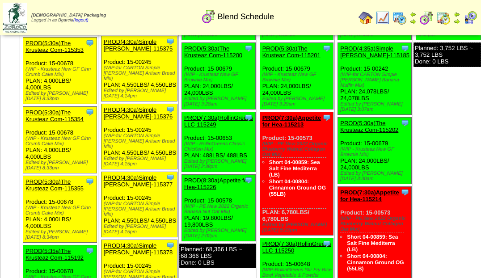
click at [54, 178] on link "PROD(5:30a)The Krusteaz Com-115355" at bounding box center [54, 184] width 58 height 13
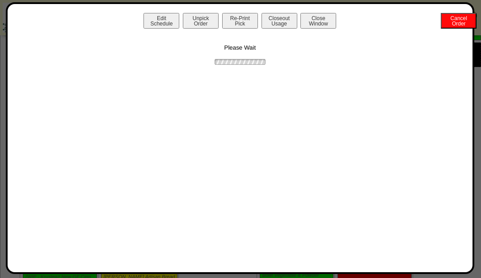
click at [198, 23] on button "Unpick Order" at bounding box center [201, 21] width 36 height 16
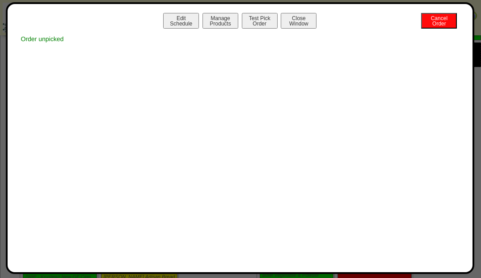
click at [304, 22] on button "Close Window" at bounding box center [299, 21] width 36 height 16
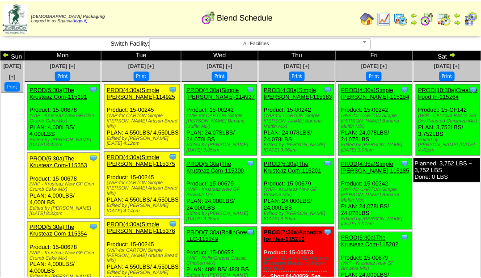
scroll to position [63, 0]
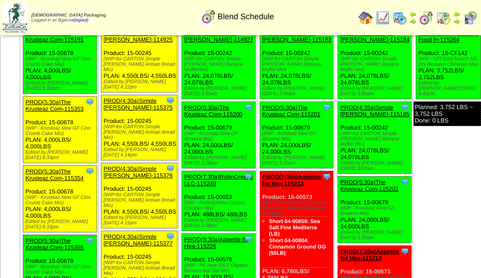
click at [55, 168] on link "PROD(5:30a)The Krusteaz Com-115354" at bounding box center [54, 174] width 58 height 13
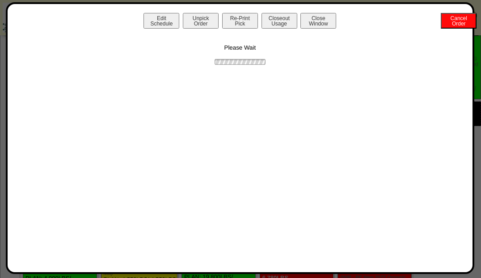
click at [162, 22] on button "Edit Schedule" at bounding box center [162, 21] width 36 height 16
click at [196, 19] on button "Unpick Order" at bounding box center [201, 21] width 36 height 16
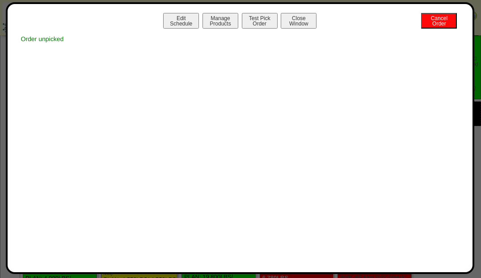
click at [296, 25] on button "Close Window" at bounding box center [299, 21] width 36 height 16
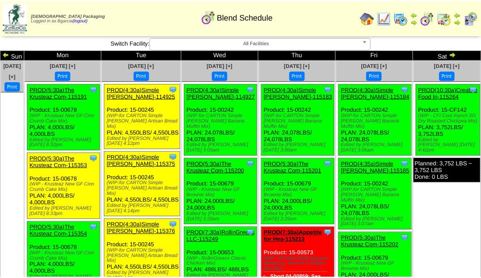
scroll to position [24, 0]
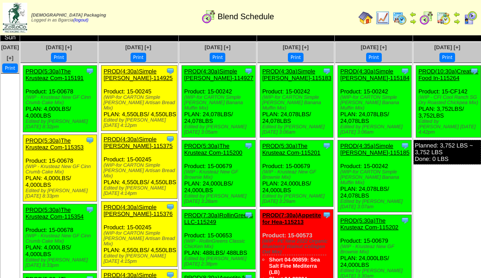
click at [48, 137] on link "PROD(5:30a)The Krusteaz Com-115353" at bounding box center [54, 143] width 58 height 13
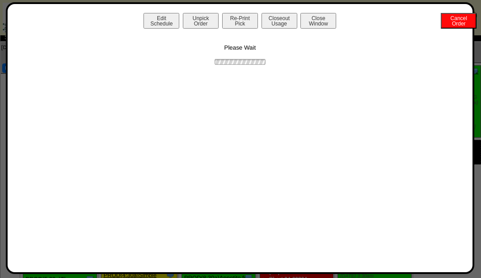
click at [200, 25] on button "Unpick Order" at bounding box center [201, 21] width 36 height 16
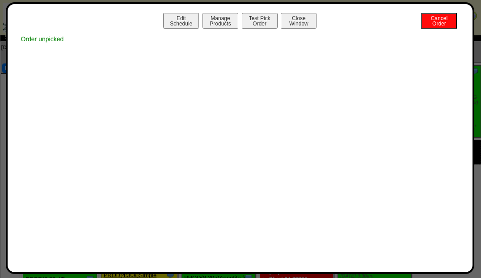
click at [298, 17] on button "Close Window" at bounding box center [299, 21] width 36 height 16
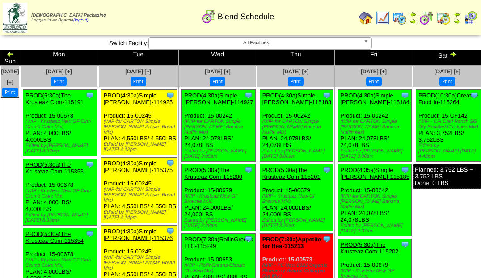
click at [53, 96] on link "PROD(5:30a)The Krusteaz Com-115191" at bounding box center [54, 98] width 58 height 13
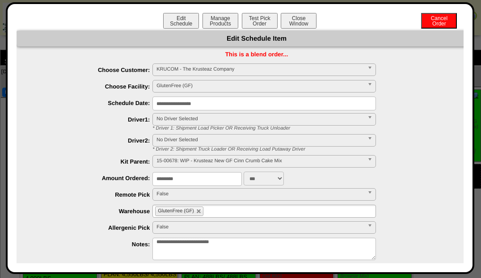
click at [228, 24] on button "Manage Products" at bounding box center [221, 21] width 36 height 16
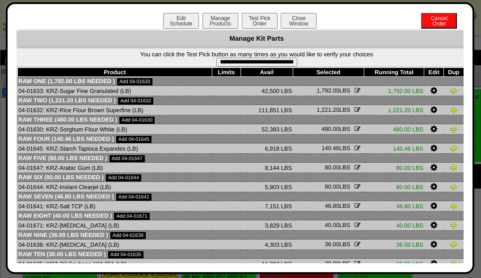
click at [295, 62] on input "**********" at bounding box center [257, 62] width 81 height 9
type input "**********"
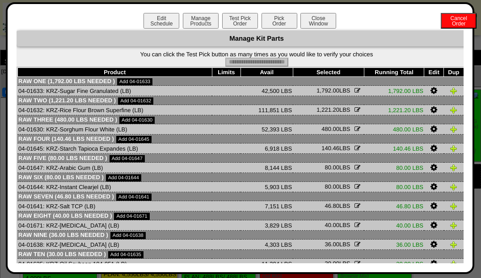
click at [274, 25] on button "Pick Order" at bounding box center [280, 21] width 36 height 16
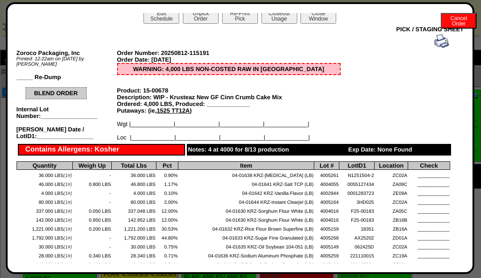
scroll to position [5, 0]
click at [279, 21] on button "Closeout Usage" at bounding box center [280, 16] width 36 height 16
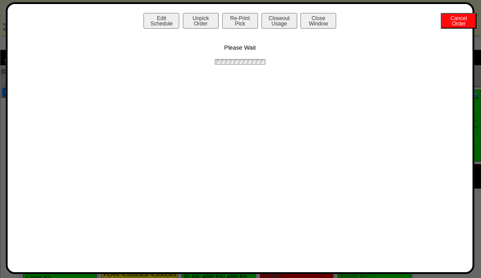
scroll to position [0, 0]
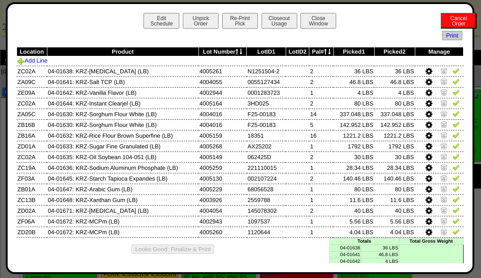
click at [453, 83] on img at bounding box center [456, 81] width 7 height 7
click at [453, 70] on img at bounding box center [456, 70] width 7 height 7
click at [453, 93] on img at bounding box center [456, 92] width 7 height 7
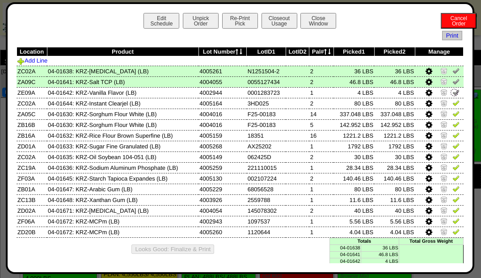
click at [453, 104] on img at bounding box center [456, 102] width 7 height 7
click at [453, 123] on img at bounding box center [456, 124] width 7 height 7
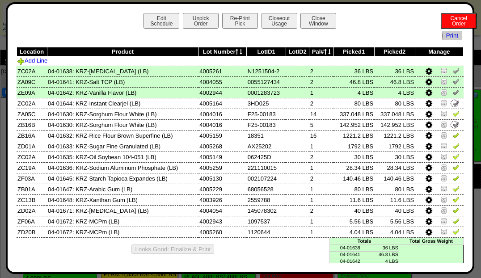
click at [451, 126] on img at bounding box center [455, 125] width 10 height 10
click at [453, 144] on img at bounding box center [456, 145] width 7 height 7
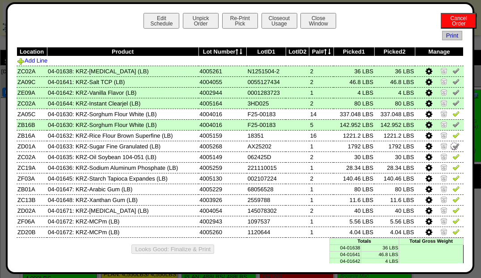
click at [453, 114] on img at bounding box center [456, 113] width 7 height 7
click at [453, 136] on img at bounding box center [456, 135] width 7 height 7
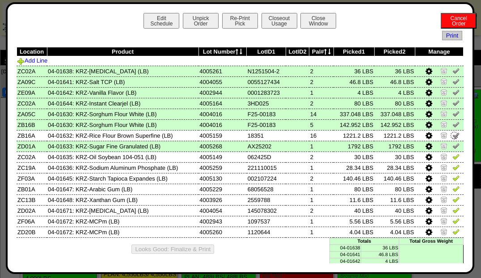
click at [453, 166] on img at bounding box center [456, 167] width 7 height 7
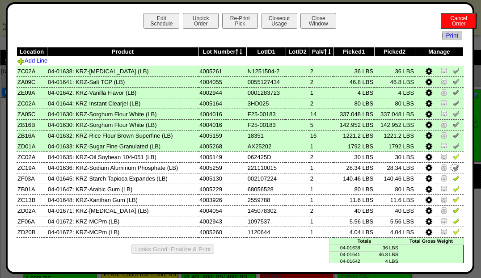
click at [453, 159] on img at bounding box center [456, 156] width 7 height 7
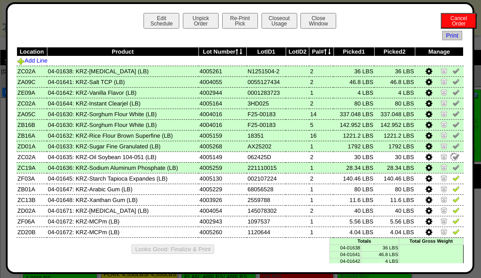
click at [453, 180] on img at bounding box center [456, 177] width 7 height 7
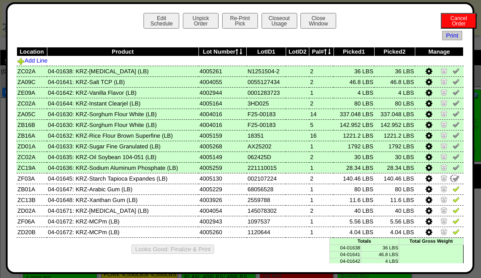
click at [454, 192] on link at bounding box center [456, 190] width 7 height 7
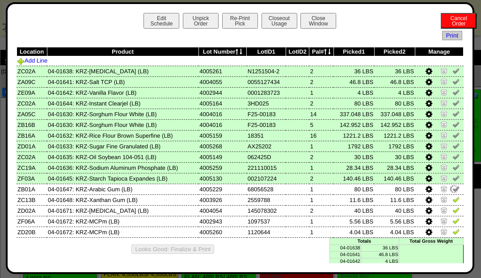
click at [454, 200] on img at bounding box center [456, 199] width 7 height 7
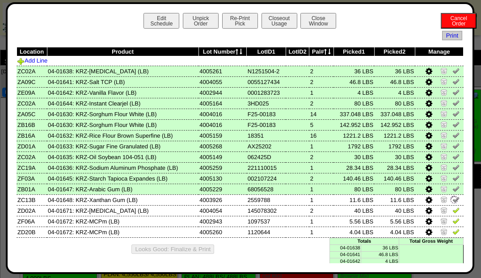
click at [453, 212] on img at bounding box center [456, 210] width 7 height 7
click at [454, 230] on img at bounding box center [456, 231] width 7 height 7
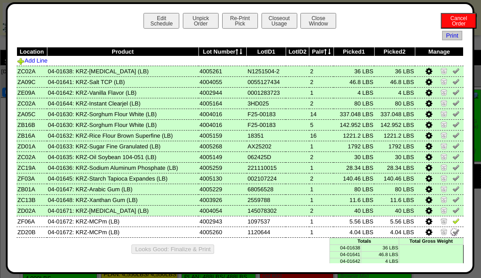
click at [453, 223] on img at bounding box center [456, 220] width 7 height 7
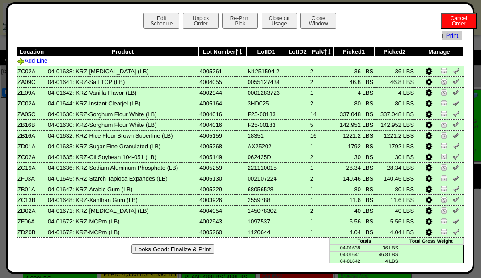
click at [198, 251] on button "Looks Good: Finalize & Print" at bounding box center [173, 249] width 83 height 9
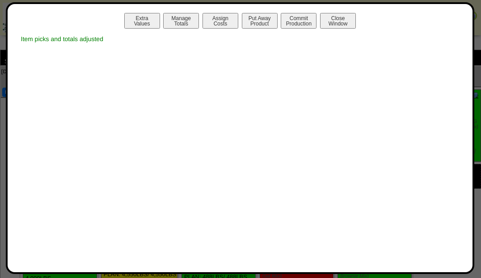
click at [181, 22] on button "Manage Totals" at bounding box center [181, 21] width 36 height 16
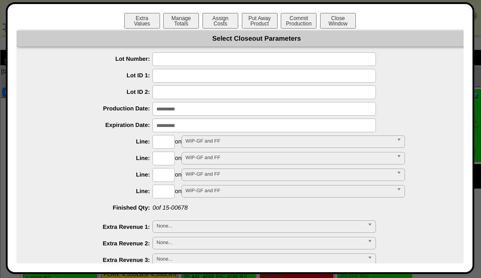
click at [347, 61] on input "text" at bounding box center [265, 59] width 224 height 14
type input "*******"
click at [340, 110] on input "input" at bounding box center [265, 109] width 224 height 14
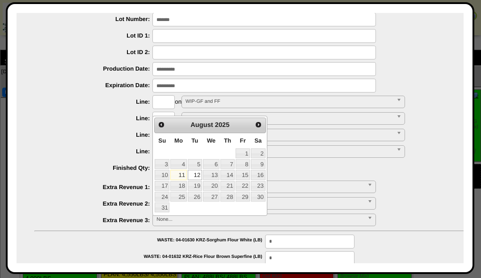
scroll to position [50, 0]
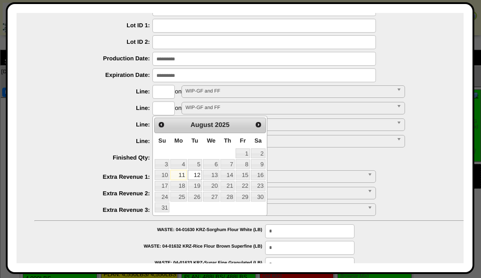
click at [420, 54] on div at bounding box center [265, 59] width 463 height 14
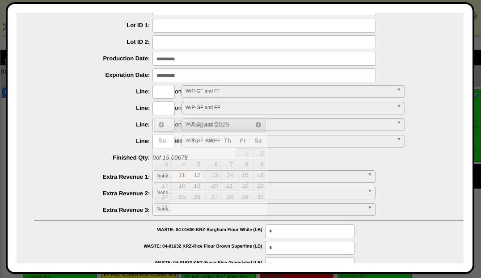
click at [350, 59] on input "input" at bounding box center [265, 59] width 224 height 14
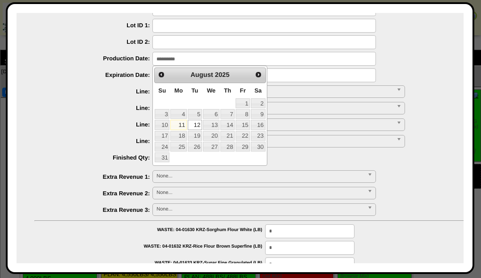
click at [242, 111] on link "8" at bounding box center [243, 114] width 14 height 10
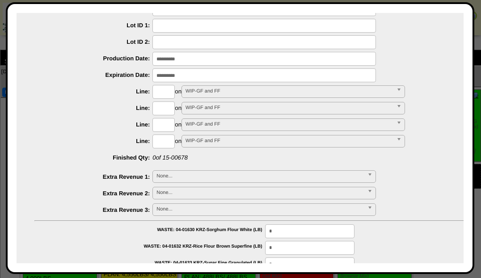
click at [346, 74] on input "input" at bounding box center [265, 75] width 224 height 14
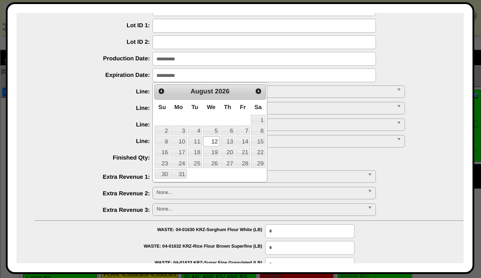
click at [276, 59] on input "input" at bounding box center [265, 59] width 224 height 14
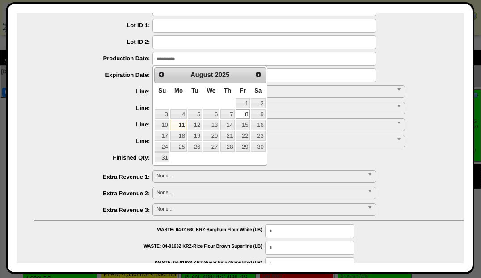
click at [181, 125] on link "11" at bounding box center [178, 125] width 16 height 10
type input "**********"
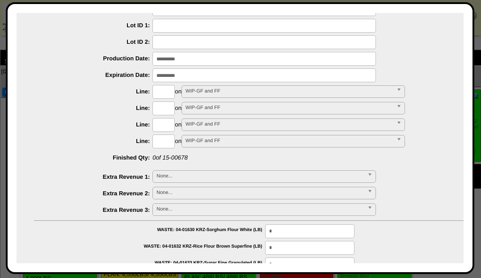
click at [238, 76] on input "input" at bounding box center [265, 75] width 224 height 14
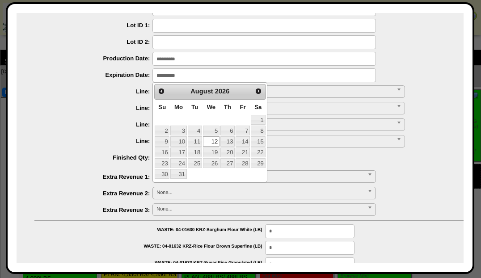
click at [196, 142] on link "11" at bounding box center [195, 141] width 14 height 10
type input "**********"
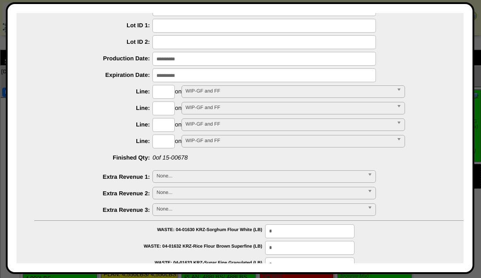
click at [166, 94] on input "text" at bounding box center [164, 92] width 22 height 14
type input "****"
type input "*********"
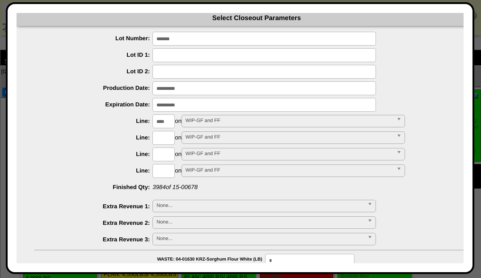
scroll to position [0, 0]
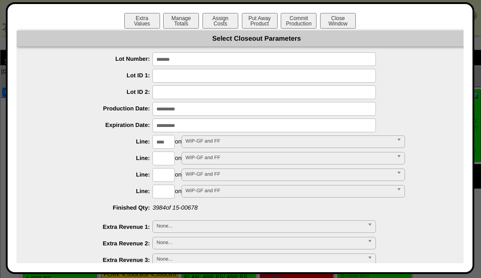
click at [254, 17] on button "Put Away Product" at bounding box center [260, 21] width 36 height 16
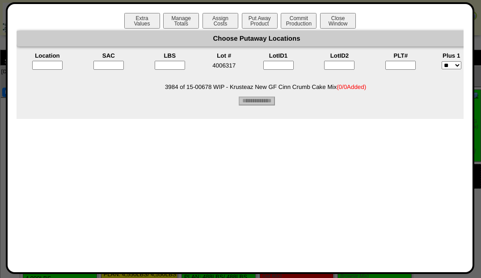
click at [404, 67] on input"] "text" at bounding box center [401, 65] width 30 height 9
type input"] "*"
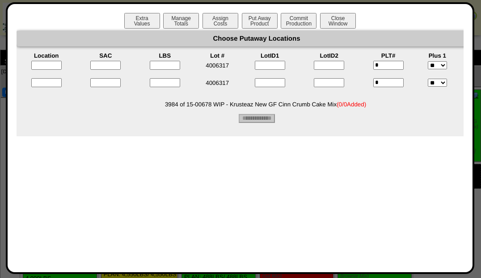
scroll to position [0, 33]
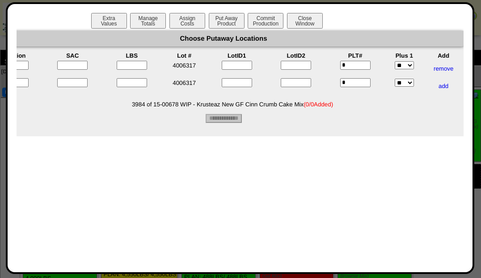
click at [68, 67] on input"] "text" at bounding box center [72, 65] width 30 height 9
type input"] "*"
click at [67, 86] on input"] "text" at bounding box center [72, 82] width 30 height 9
type input"] "*"
click at [126, 63] on input"] "text" at bounding box center [132, 65] width 30 height 9
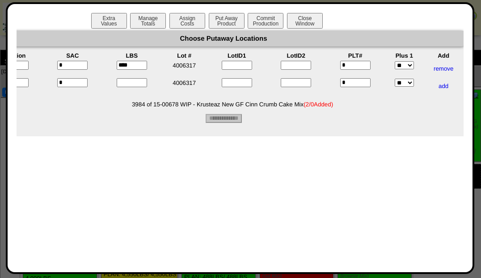
type input"] "****"
click at [128, 86] on input"] "text" at bounding box center [132, 82] width 30 height 9
type input"] "*"
type input"] "****"
click at [135, 64] on input"] "****" at bounding box center [132, 65] width 30 height 9
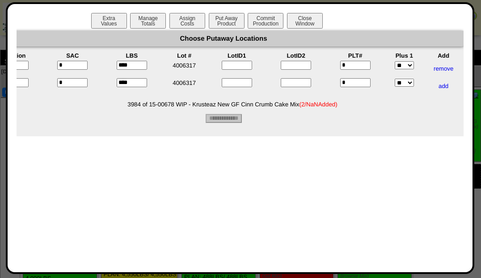
click at [59, 123] on form "Choose Putaway Locations Location SAC LBS Lot # LotID1 LotID2 PLT# Plus 1 Add *…" at bounding box center [223, 77] width 481 height 92
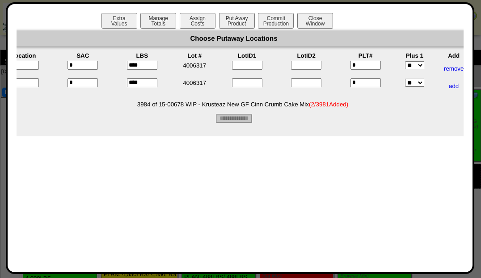
scroll to position [0, 22]
click at [145, 67] on input"] "****" at bounding box center [142, 65] width 30 height 9
type input"] "****"
click at [79, 135] on div "Choose Putaway Locations Location SAC LBS Lot # LotID1 LotID2 PLT# Plus 1 Add *…" at bounding box center [234, 84] width 481 height 106
click at [30, 65] on input "text" at bounding box center [24, 65] width 30 height 9
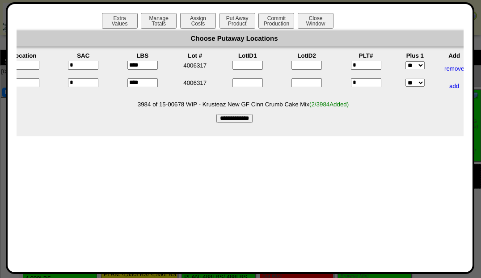
scroll to position [0, 0]
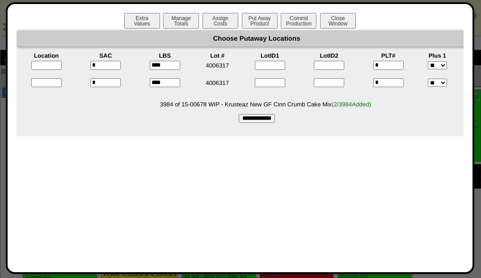
click at [40, 84] on input "text" at bounding box center [46, 82] width 30 height 9
click at [43, 81] on input "text" at bounding box center [46, 82] width 30 height 9
type input "*****"
click at [38, 65] on input "text" at bounding box center [46, 66] width 30 height 9
click at [42, 68] on input "text" at bounding box center [46, 66] width 30 height 9
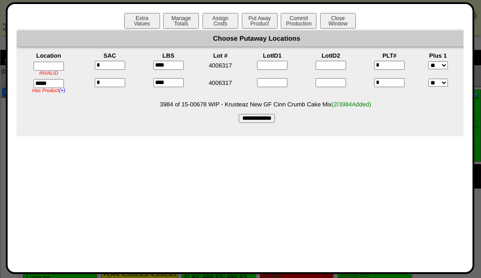
type input "*****"
click at [267, 119] on input "**********" at bounding box center [257, 118] width 36 height 9
type input "*********"
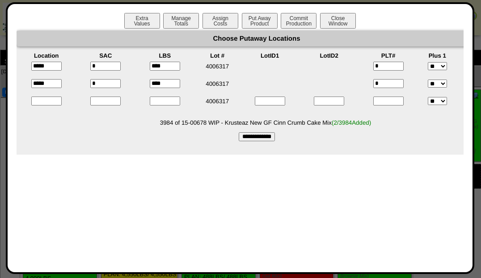
click at [298, 18] on button "Commit Production" at bounding box center [299, 21] width 36 height 16
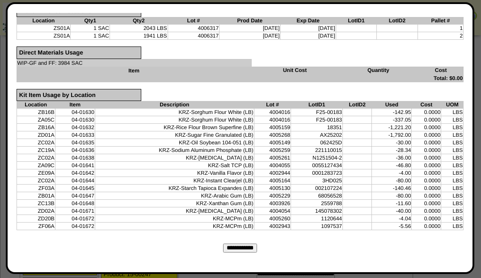
scroll to position [314, 0]
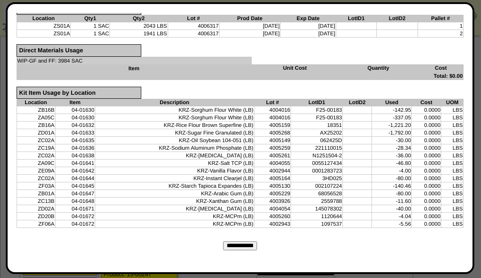
click at [250, 242] on input "**********" at bounding box center [240, 246] width 34 height 9
type input "*********"
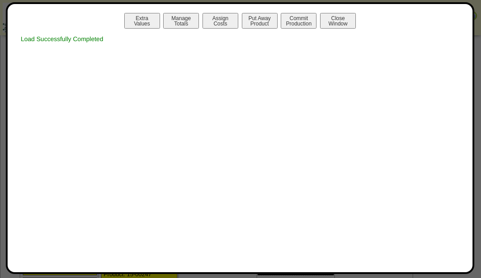
scroll to position [0, 0]
click at [303, 23] on button "Print Prod w / Both" at bounding box center [299, 21] width 36 height 16
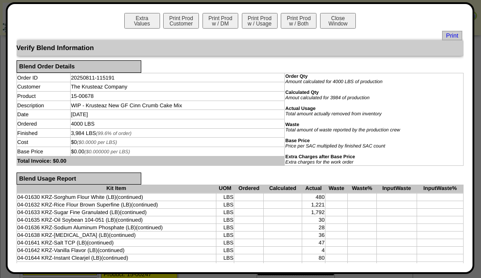
click at [446, 36] on span "Print" at bounding box center [452, 35] width 20 height 9
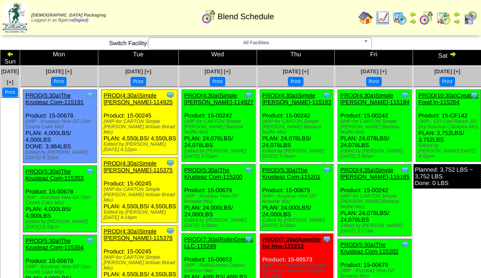
click at [43, 168] on link "PROD(5:30a)The Krusteaz Com-115353" at bounding box center [54, 174] width 58 height 13
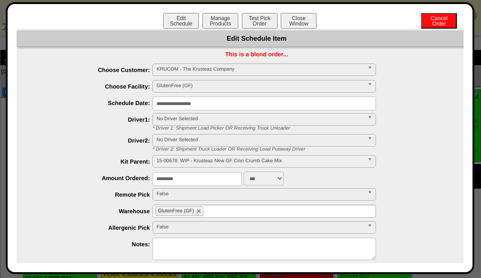
click at [214, 24] on button "Manage Products" at bounding box center [221, 21] width 36 height 16
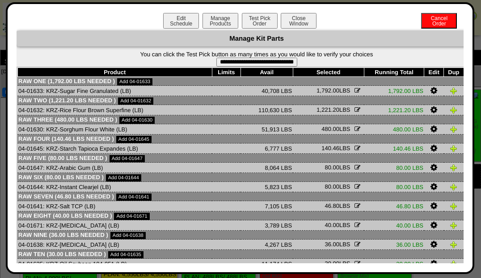
click at [297, 64] on input "**********" at bounding box center [257, 62] width 81 height 9
type input "**********"
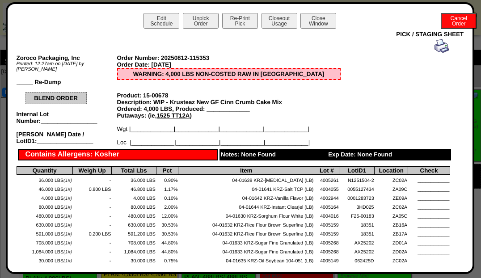
click at [268, 19] on button "Closeout Usage" at bounding box center [280, 21] width 36 height 16
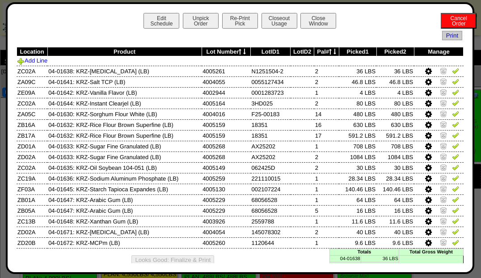
click at [453, 74] on link at bounding box center [455, 72] width 7 height 7
click at [452, 81] on img at bounding box center [455, 81] width 7 height 7
click at [452, 93] on img at bounding box center [455, 92] width 7 height 7
click at [453, 101] on img at bounding box center [455, 102] width 7 height 7
click at [453, 106] on img at bounding box center [455, 103] width 10 height 10
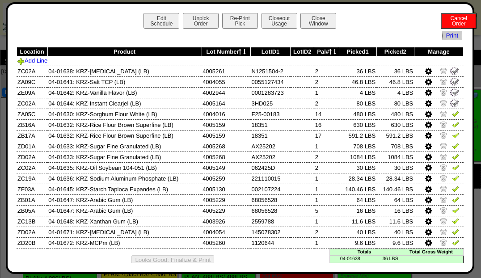
click at [453, 117] on link at bounding box center [455, 115] width 7 height 7
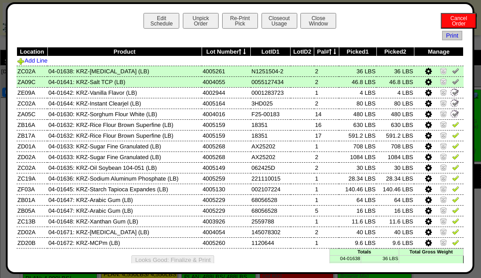
click at [452, 125] on img at bounding box center [455, 124] width 7 height 7
click at [454, 132] on img at bounding box center [455, 135] width 7 height 7
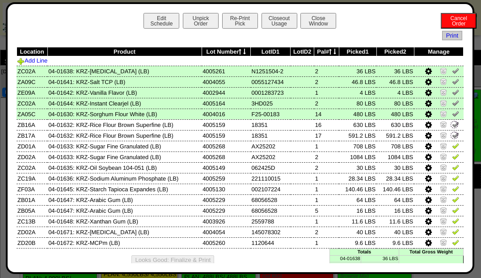
click at [452, 149] on img at bounding box center [455, 145] width 7 height 7
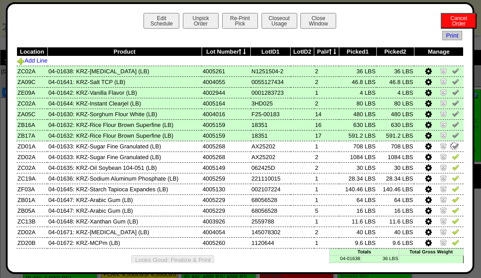
click at [452, 165] on img at bounding box center [455, 167] width 7 height 7
click at [452, 175] on img at bounding box center [455, 177] width 7 height 7
click at [452, 189] on img at bounding box center [455, 188] width 7 height 7
click at [450, 168] on img at bounding box center [455, 168] width 10 height 10
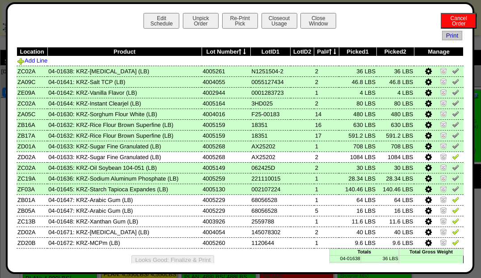
click at [452, 203] on link at bounding box center [455, 201] width 7 height 7
click at [452, 157] on img at bounding box center [455, 156] width 7 height 7
click at [452, 212] on img at bounding box center [455, 210] width 7 height 7
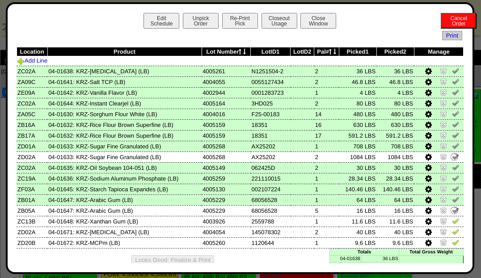
click at [452, 230] on img at bounding box center [455, 231] width 7 height 7
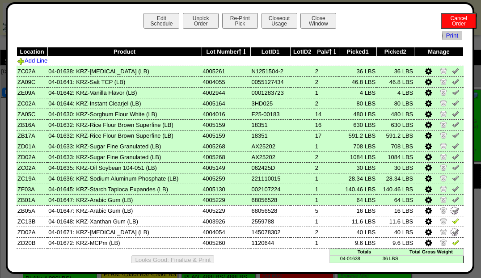
click at [452, 242] on img at bounding box center [455, 242] width 7 height 7
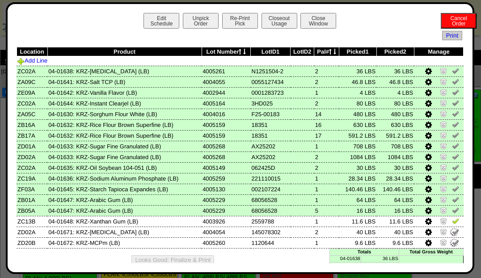
click at [452, 222] on img at bounding box center [455, 220] width 7 height 7
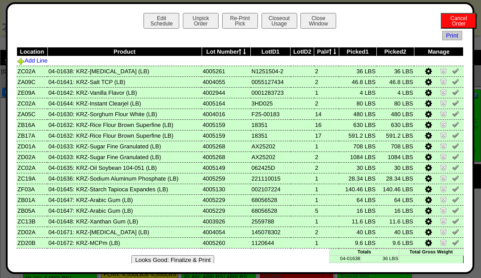
click at [137, 259] on button "Looks Good: Finalize & Print" at bounding box center [173, 259] width 83 height 9
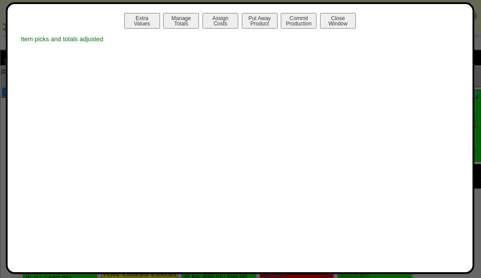
click at [176, 23] on button "Manage Totals" at bounding box center [181, 21] width 36 height 16
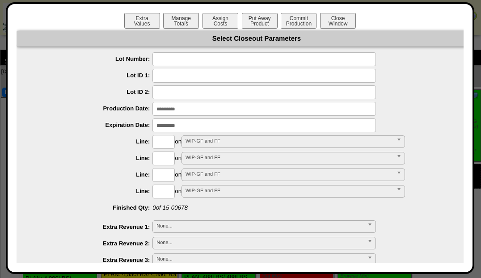
click at [232, 58] on input "text" at bounding box center [265, 59] width 224 height 14
type input "*******"
click at [272, 110] on input "input" at bounding box center [265, 109] width 224 height 14
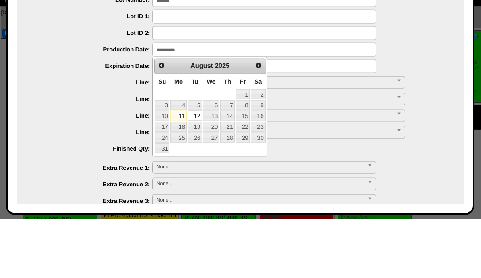
click at [181, 176] on link "11" at bounding box center [178, 175] width 16 height 10
type input "**********"
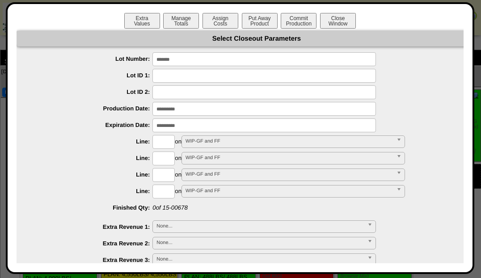
click at [187, 127] on input "input" at bounding box center [265, 126] width 224 height 14
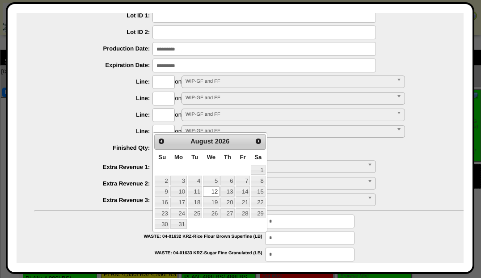
scroll to position [58, 0]
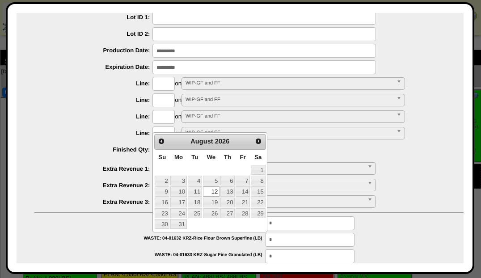
click at [253, 69] on input "input" at bounding box center [265, 67] width 224 height 14
click at [408, 61] on div at bounding box center [265, 67] width 463 height 14
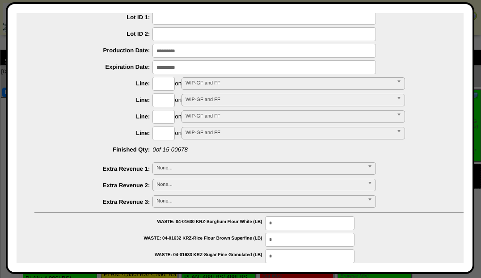
click at [342, 68] on input "input" at bounding box center [265, 67] width 224 height 14
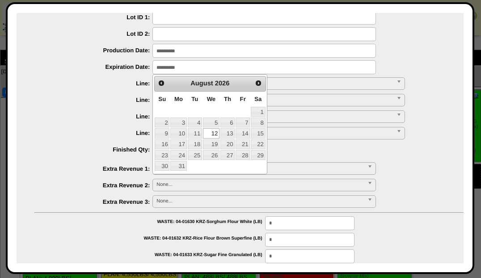
click at [198, 135] on link "11" at bounding box center [195, 133] width 14 height 10
type input "**********"
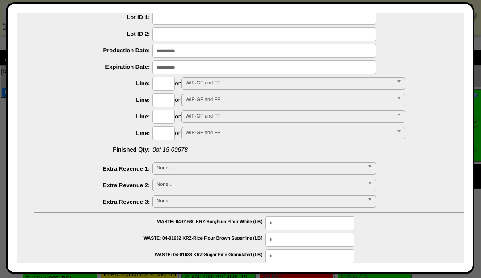
click at [166, 84] on input "text" at bounding box center [164, 84] width 22 height 14
type input "****"
click at [415, 106] on div "**********" at bounding box center [265, 100] width 463 height 14
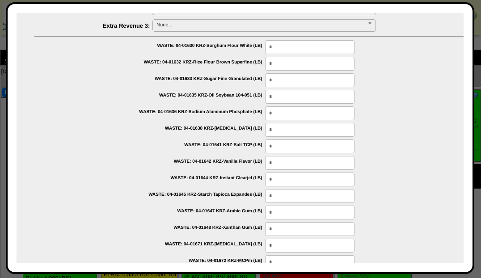
scroll to position [277, 0]
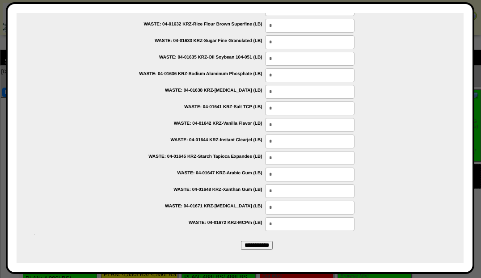
click at [266, 242] on input "**********" at bounding box center [257, 245] width 32 height 9
type input "*********"
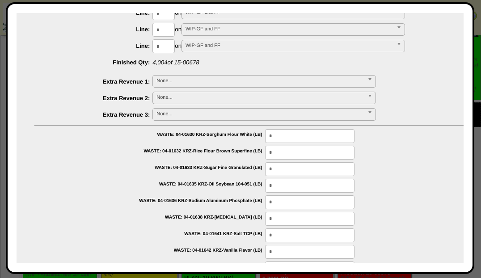
scroll to position [0, 0]
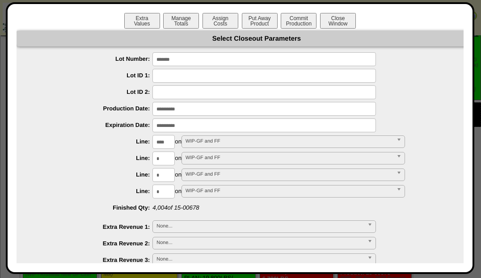
click at [270, 18] on button "Put Away Product" at bounding box center [260, 21] width 36 height 16
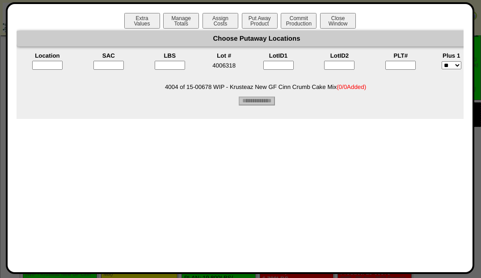
click at [399, 67] on input"] "text" at bounding box center [401, 65] width 30 height 9
type input"] "*"
click at [119, 63] on input"] "text" at bounding box center [108, 65] width 30 height 9
type input"] "*"
click at [408, 68] on input"] "*" at bounding box center [401, 65] width 30 height 9
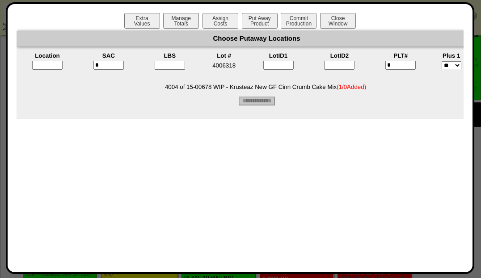
click at [402, 67] on input"] "*" at bounding box center [401, 65] width 30 height 9
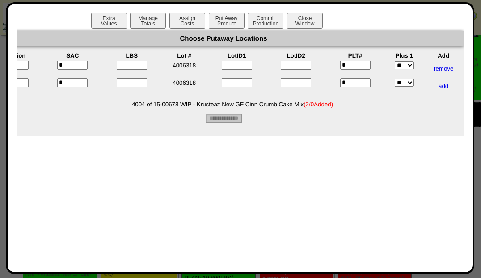
click at [129, 63] on input"] "text" at bounding box center [132, 65] width 30 height 9
type input"] "****"
click at [141, 85] on input"] "text" at bounding box center [132, 82] width 30 height 9
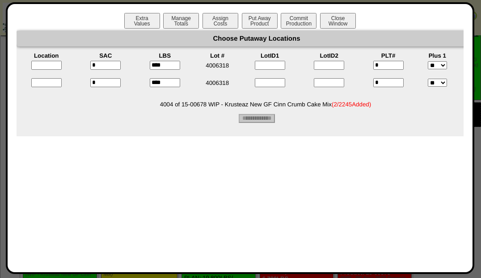
type input"] "****"
click at [48, 64] on input "text" at bounding box center [46, 65] width 30 height 9
click at [49, 79] on input "text" at bounding box center [46, 82] width 30 height 9
click at [59, 83] on input "text" at bounding box center [46, 82] width 30 height 9
type input "*****"
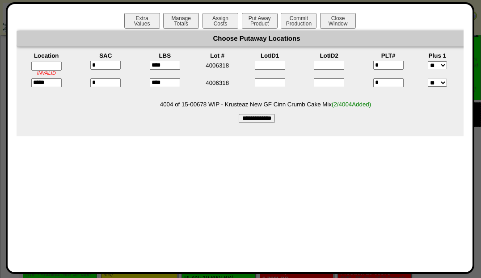
click at [55, 67] on input "text" at bounding box center [46, 66] width 30 height 9
click at [64, 66] on input "text" at bounding box center [49, 66] width 30 height 9
type input "*****"
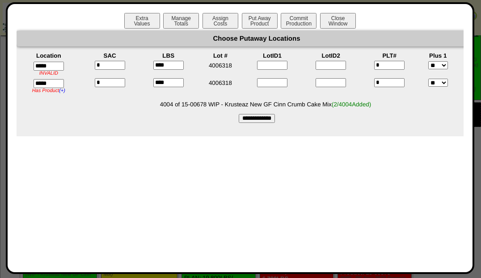
click at [259, 123] on input "**********" at bounding box center [257, 118] width 36 height 9
type input "*********"
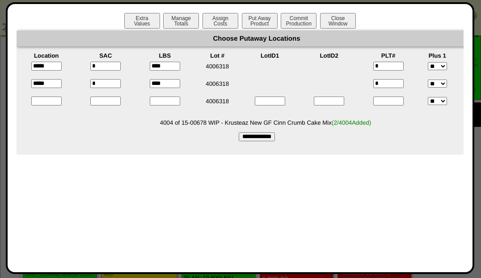
click at [300, 17] on button "Commit Production" at bounding box center [299, 21] width 36 height 16
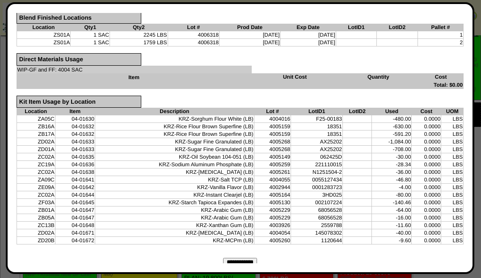
scroll to position [321, 0]
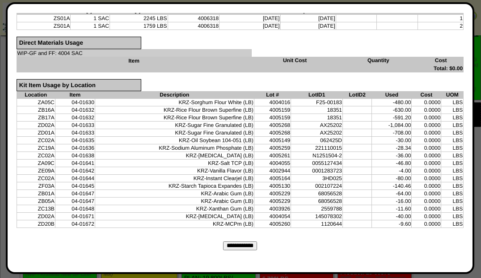
click at [239, 242] on input "**********" at bounding box center [240, 246] width 34 height 9
type input "*********"
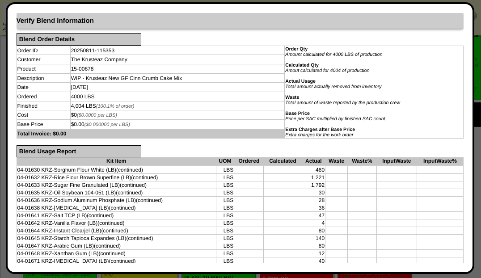
scroll to position [0, 0]
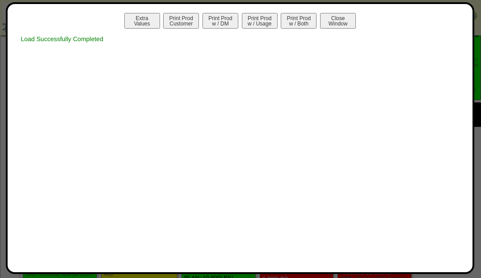
click at [296, 17] on button "Print Prod w / Both" at bounding box center [299, 21] width 36 height 16
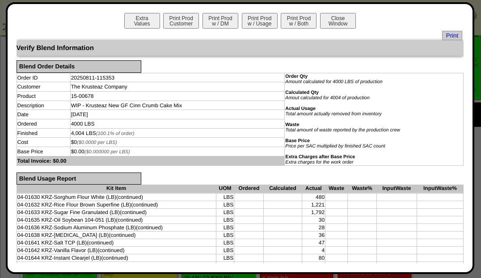
click at [452, 38] on span "Print" at bounding box center [452, 35] width 20 height 9
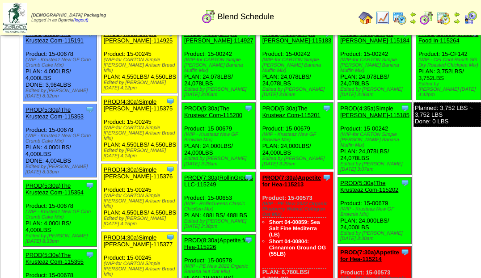
scroll to position [62, 0]
click at [386, 20] on img at bounding box center [383, 18] width 14 height 14
